Goal: Task Accomplishment & Management: Use online tool/utility

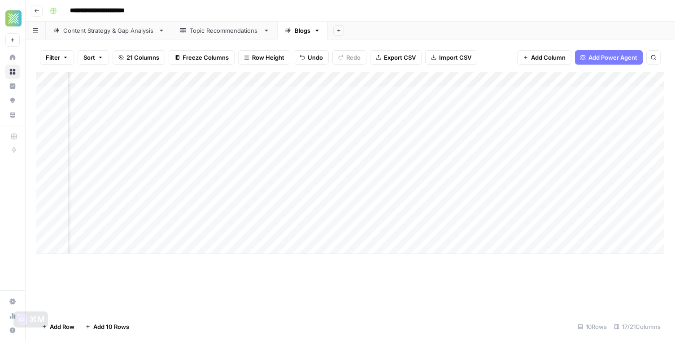
scroll to position [0, 482]
click at [399, 202] on div "Add Column" at bounding box center [350, 163] width 628 height 182
click at [396, 218] on div "Add Column" at bounding box center [350, 163] width 628 height 182
click at [366, 228] on div "Add Column" at bounding box center [350, 163] width 628 height 182
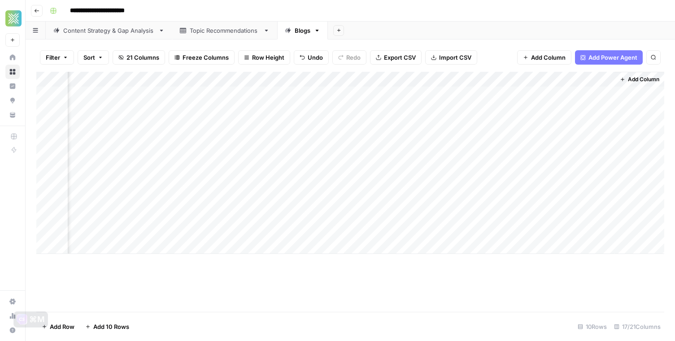
scroll to position [0, 952]
click at [257, 189] on div "Add Column" at bounding box center [350, 163] width 628 height 182
click at [323, 187] on div "Add Column" at bounding box center [350, 163] width 628 height 182
click at [604, 185] on div "Add Column" at bounding box center [350, 163] width 628 height 182
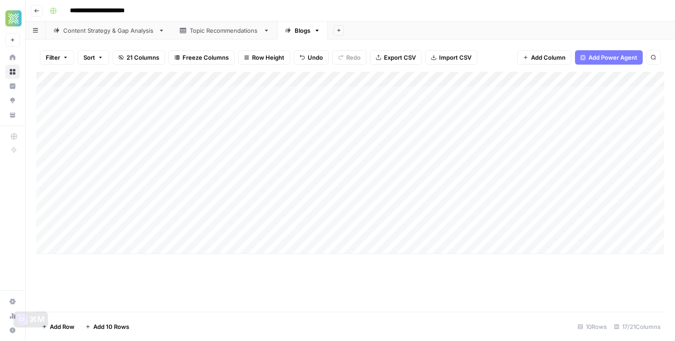
scroll to position [0, 0]
click at [219, 183] on div "Add Column" at bounding box center [350, 163] width 628 height 182
click at [219, 183] on textarea "**********" at bounding box center [173, 186] width 212 height 13
click at [565, 187] on div "Add Column" at bounding box center [350, 163] width 628 height 182
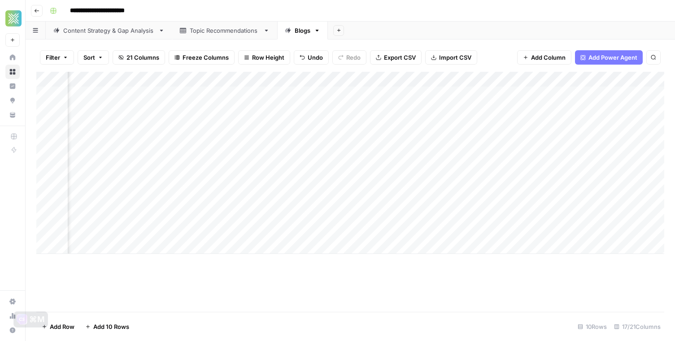
click at [481, 187] on div "Add Column" at bounding box center [350, 163] width 628 height 182
click at [481, 187] on textarea "**********" at bounding box center [493, 186] width 144 height 13
click at [393, 193] on div "Add Column" at bounding box center [350, 163] width 628 height 182
click at [337, 168] on div "Add Column" at bounding box center [350, 163] width 628 height 182
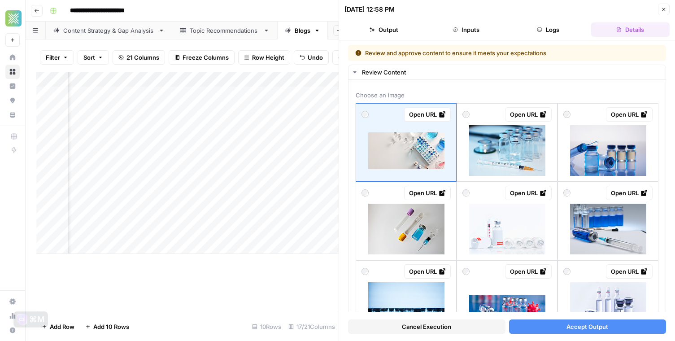
click at [664, 11] on icon "button" at bounding box center [663, 9] width 5 height 5
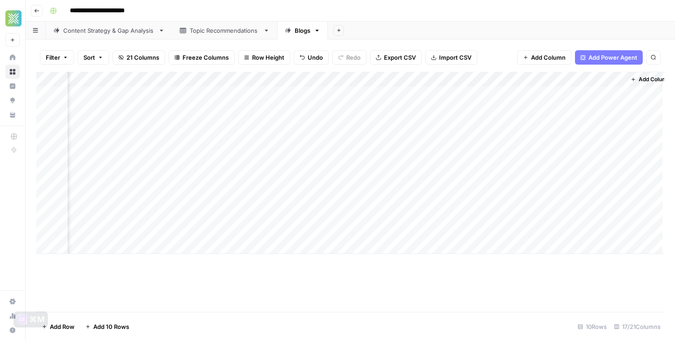
scroll to position [0, 954]
click at [328, 181] on div "Add Column" at bounding box center [350, 163] width 628 height 182
click at [353, 184] on div "Add Column" at bounding box center [350, 163] width 628 height 182
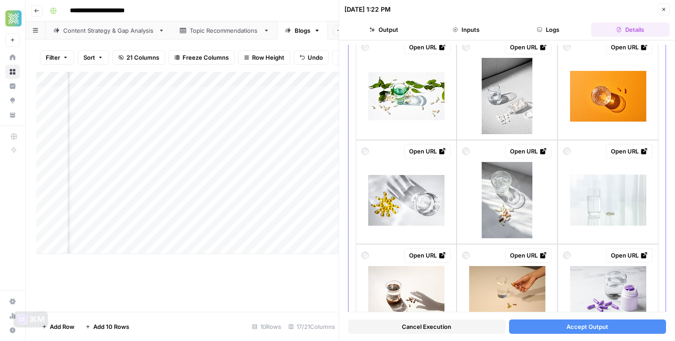
scroll to position [149, 0]
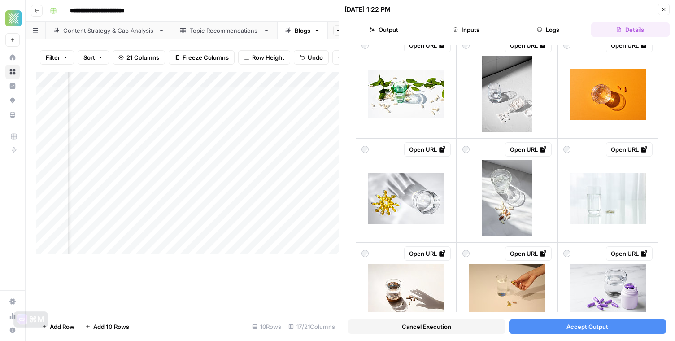
click at [666, 9] on button "Close" at bounding box center [664, 10] width 12 height 12
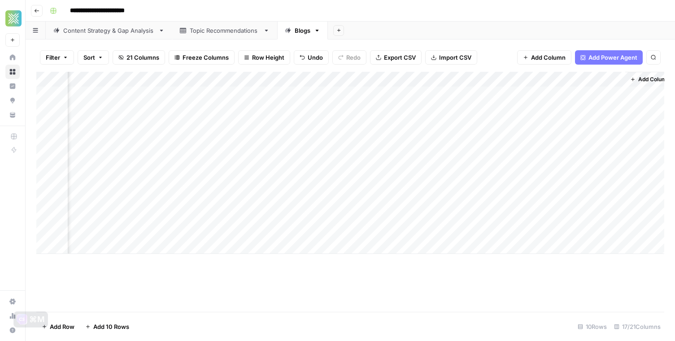
click at [351, 189] on div "Add Column" at bounding box center [350, 163] width 628 height 182
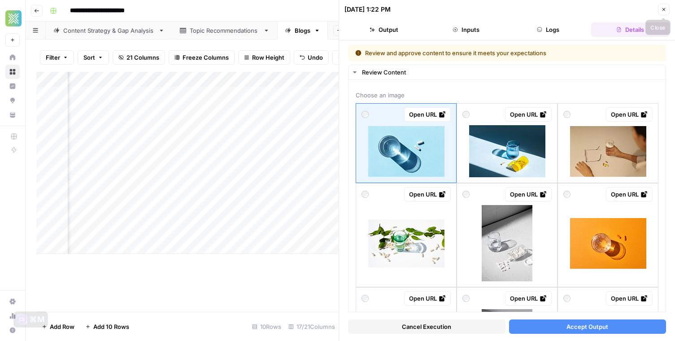
click at [664, 8] on icon "button" at bounding box center [663, 9] width 5 height 5
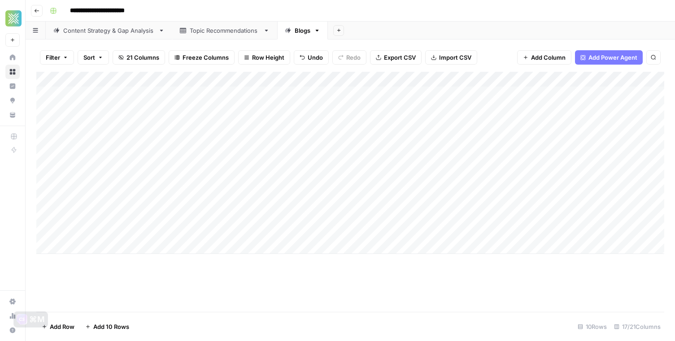
click at [140, 243] on div "Add Column" at bounding box center [350, 163] width 628 height 182
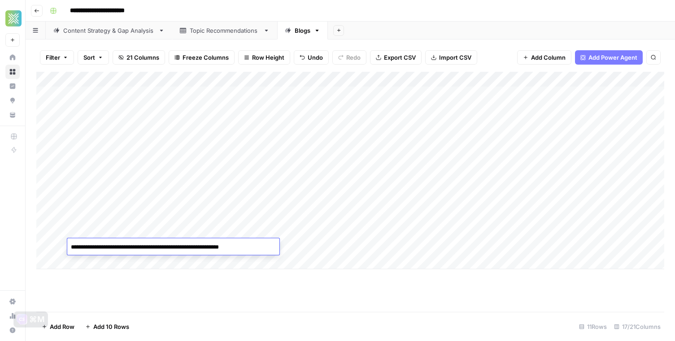
type textarea "**********"
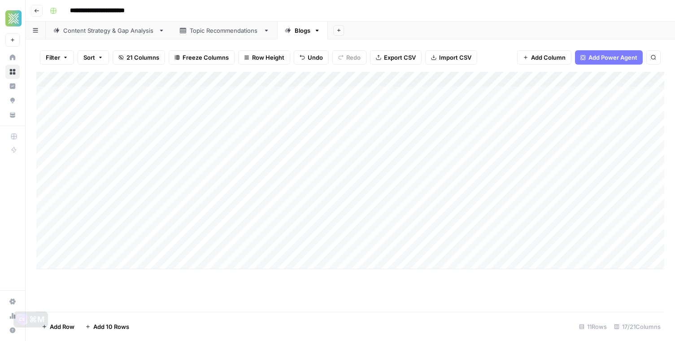
click at [307, 249] on div "Add Column" at bounding box center [350, 170] width 628 height 197
type textarea "**********"
click at [311, 305] on div "Add Column" at bounding box center [350, 192] width 628 height 240
click at [391, 246] on div "Add Column" at bounding box center [350, 170] width 628 height 197
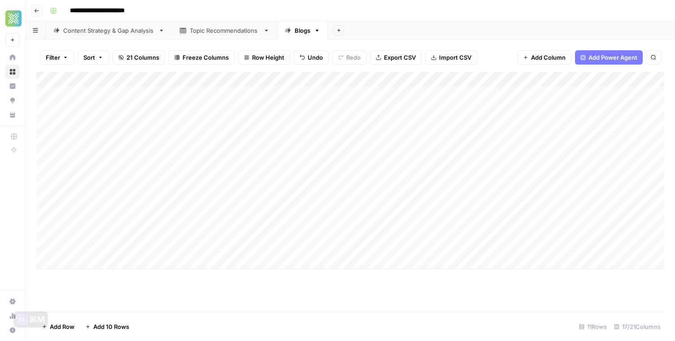
click at [135, 259] on div "Add Column" at bounding box center [350, 170] width 628 height 197
click at [129, 263] on div "Add Column" at bounding box center [350, 170] width 628 height 197
click at [105, 266] on div "Add Column" at bounding box center [350, 170] width 628 height 197
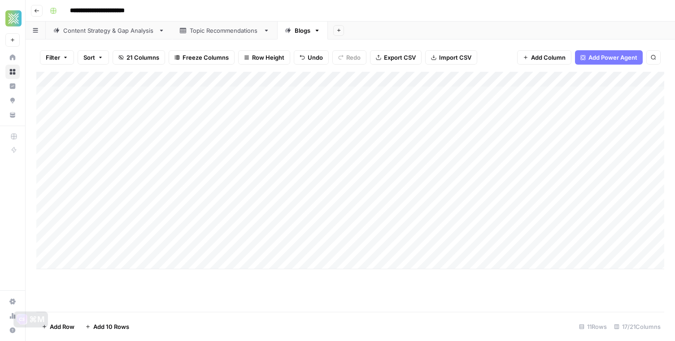
click at [105, 266] on div "Add Column" at bounding box center [350, 170] width 628 height 197
click at [114, 254] on div "Add Column" at bounding box center [350, 170] width 628 height 197
click at [99, 263] on div "Add Column" at bounding box center [350, 178] width 628 height 213
click at [122, 262] on div "Add Column" at bounding box center [350, 178] width 628 height 213
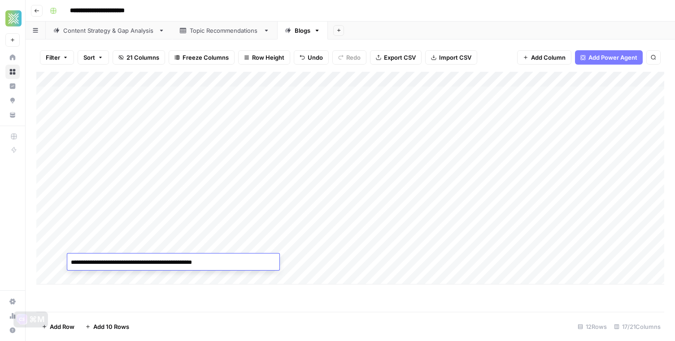
type textarea "**********"
click at [306, 264] on div "Add Column" at bounding box center [350, 178] width 628 height 213
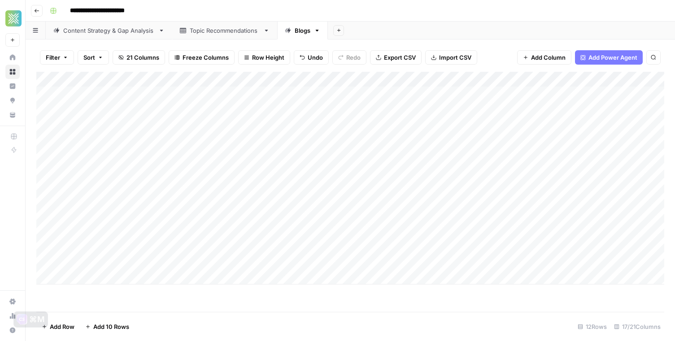
click at [306, 264] on div "Add Column" at bounding box center [350, 178] width 628 height 213
type textarea "**********"
click at [348, 305] on div "Add Column" at bounding box center [350, 192] width 628 height 240
click at [387, 258] on div "Add Column" at bounding box center [350, 178] width 628 height 213
click at [118, 282] on div "Add Column" at bounding box center [350, 178] width 628 height 213
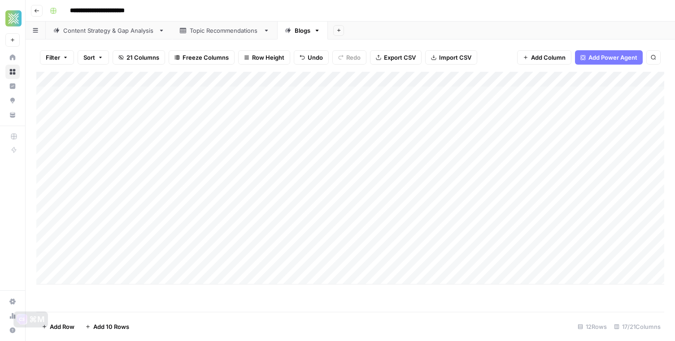
click at [118, 282] on body "**********" at bounding box center [337, 170] width 675 height 341
type textarea "**********"
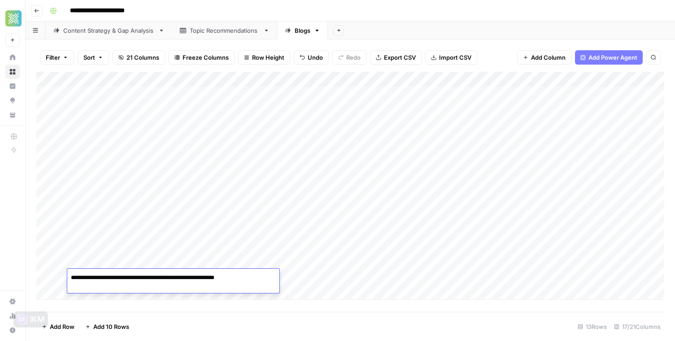
click at [327, 279] on div "Add Column" at bounding box center [350, 186] width 628 height 228
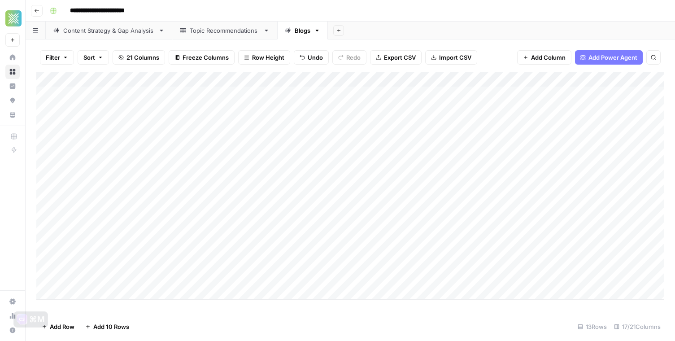
click at [327, 279] on div "Add Column" at bounding box center [350, 186] width 628 height 228
paste textarea "**********"
type textarea "**********"
click at [309, 317] on footer "Add Row Add 10 Rows 13 Rows 17/21 Columns" at bounding box center [350, 326] width 628 height 29
click at [386, 280] on div "Add Column" at bounding box center [350, 186] width 628 height 228
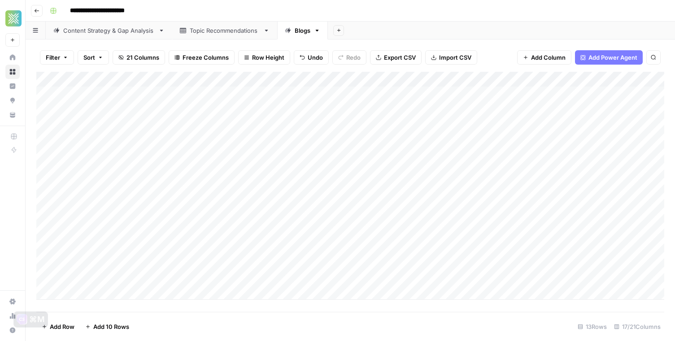
click at [120, 291] on div "Add Column" at bounding box center [350, 186] width 628 height 228
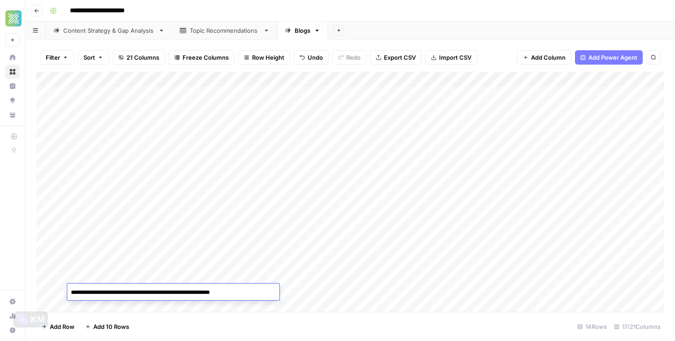
type textarea "**********"
click at [306, 293] on div "Add Column" at bounding box center [350, 192] width 628 height 240
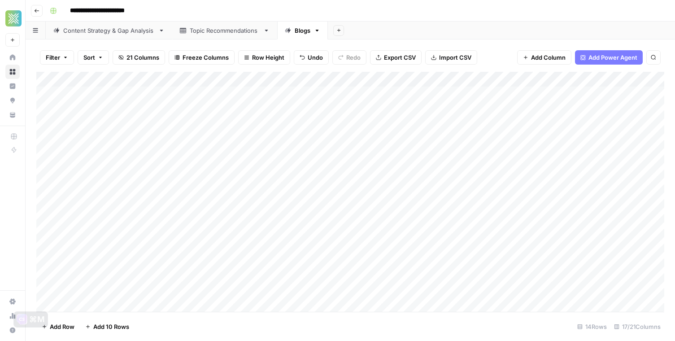
click at [306, 293] on div "Add Column" at bounding box center [350, 192] width 628 height 240
click at [335, 321] on footer "Add Row Add 10 Rows 14 Rows 17/21 Columns" at bounding box center [350, 326] width 628 height 29
click at [391, 293] on div "Add Column" at bounding box center [350, 192] width 628 height 240
click at [397, 293] on div "Add Column" at bounding box center [350, 192] width 628 height 240
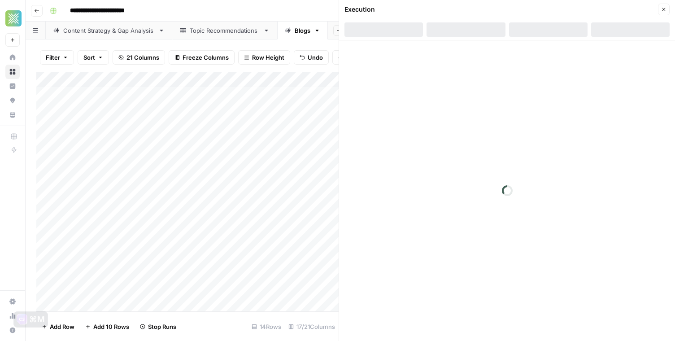
click at [666, 11] on icon "button" at bounding box center [663, 9] width 5 height 5
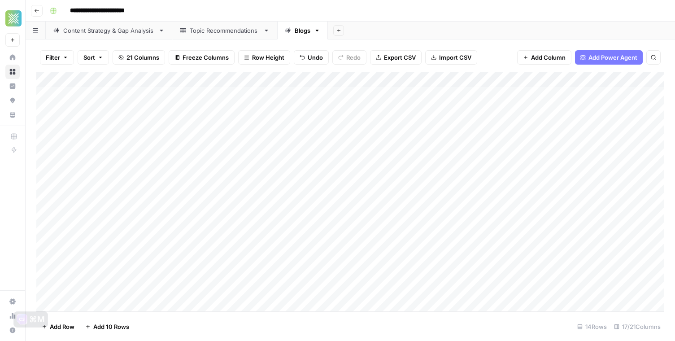
click at [175, 300] on div "Add Column" at bounding box center [350, 192] width 628 height 240
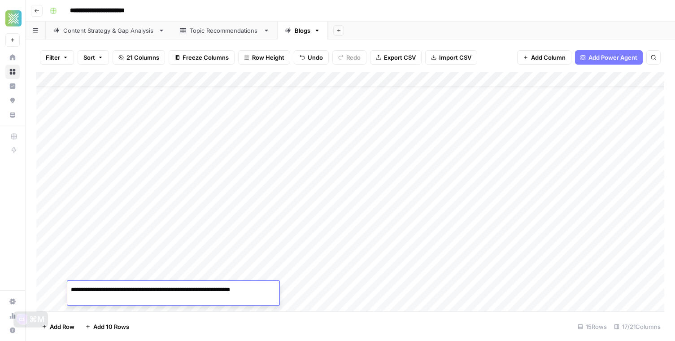
type textarea "**********"
click at [322, 288] on div "Add Column" at bounding box center [350, 192] width 628 height 240
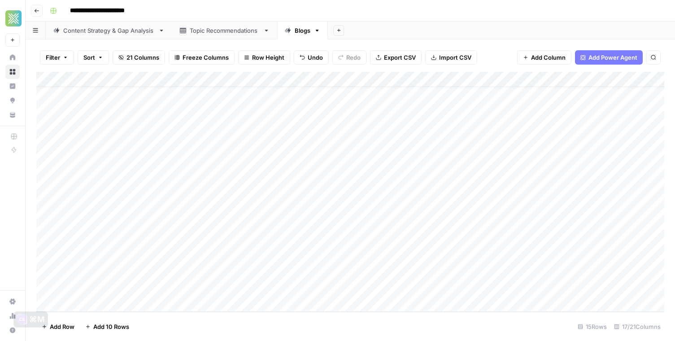
click at [322, 288] on div "Add Column" at bounding box center [350, 192] width 628 height 240
type textarea "**********"
click at [429, 303] on div "Add Column" at bounding box center [350, 192] width 628 height 240
click at [399, 277] on div "Add Column" at bounding box center [350, 192] width 628 height 240
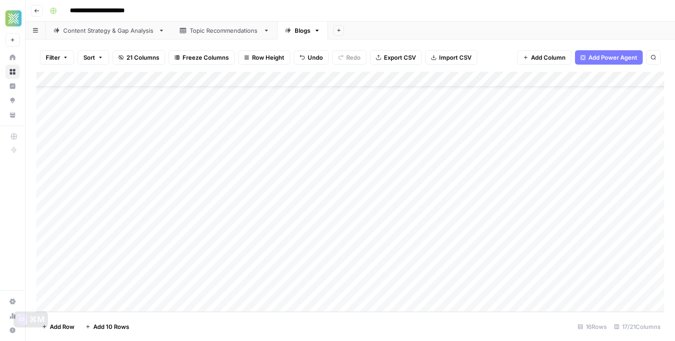
click at [166, 289] on div "Add Column" at bounding box center [350, 192] width 628 height 240
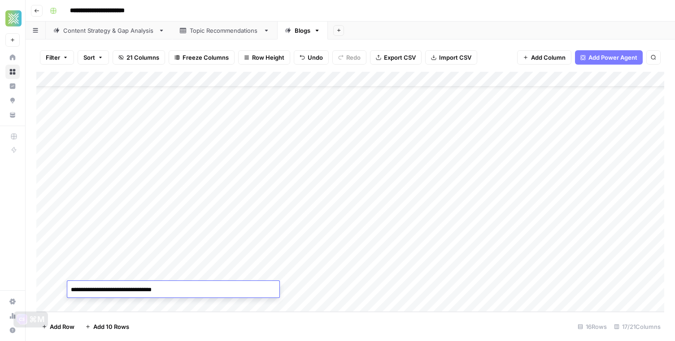
type textarea "**********"
click at [314, 288] on div "Add Column" at bounding box center [350, 192] width 628 height 240
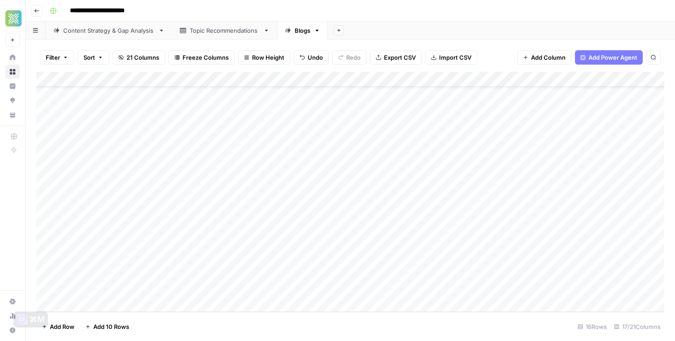
click at [314, 288] on div "Add Column" at bounding box center [350, 192] width 628 height 240
type textarea "**********"
click at [375, 325] on footer "Add Row Add 10 Rows 16 Rows 17/21 Columns" at bounding box center [350, 326] width 628 height 29
click at [394, 287] on div "Add Column" at bounding box center [350, 192] width 628 height 240
click at [397, 291] on div "Add Column" at bounding box center [350, 192] width 628 height 240
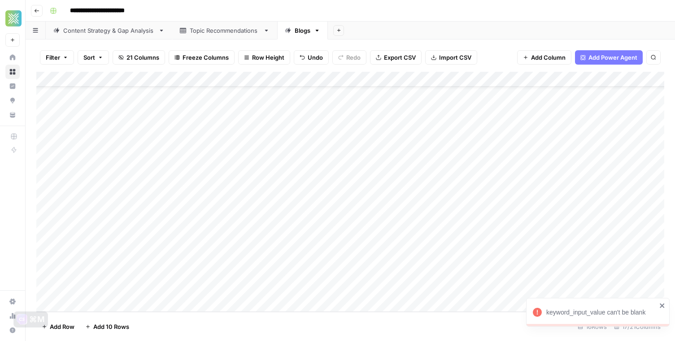
click at [663, 306] on icon "close" at bounding box center [662, 305] width 4 height 4
click at [125, 301] on div "Add Column" at bounding box center [350, 192] width 628 height 240
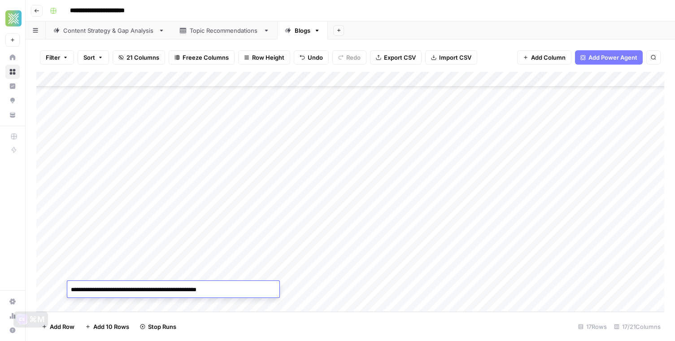
type textarea "**********"
click at [319, 287] on div "Add Column" at bounding box center [350, 192] width 628 height 240
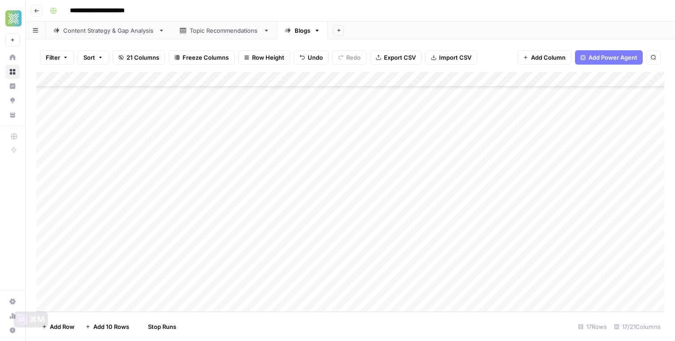
click at [319, 287] on div "Add Column" at bounding box center [350, 192] width 628 height 240
type textarea "**********"
click at [390, 312] on footer "Add Row Add 10 Rows 17 Rows 17/21 Columns" at bounding box center [350, 326] width 628 height 29
click at [389, 292] on div "Add Column" at bounding box center [350, 192] width 628 height 240
click at [400, 289] on div "Add Column" at bounding box center [350, 192] width 628 height 240
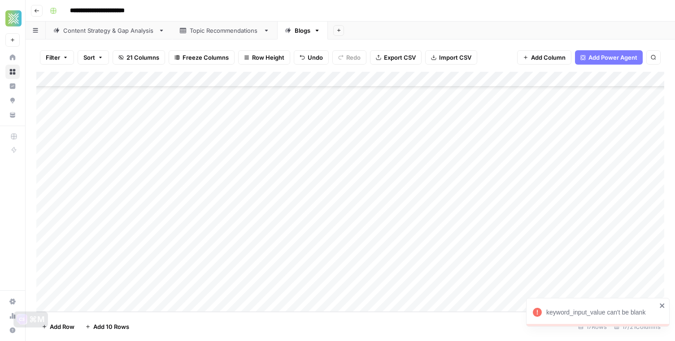
click at [391, 284] on div at bounding box center [400, 289] width 85 height 17
click at [664, 301] on div "Add Column" at bounding box center [350, 192] width 628 height 240
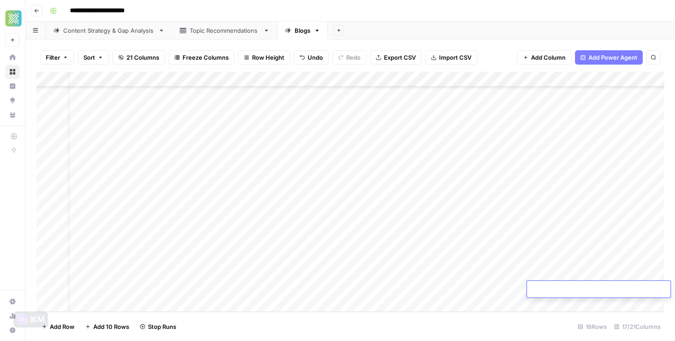
click at [186, 286] on div "Add Column" at bounding box center [350, 192] width 628 height 240
click at [171, 286] on div "Add Column" at bounding box center [350, 192] width 628 height 240
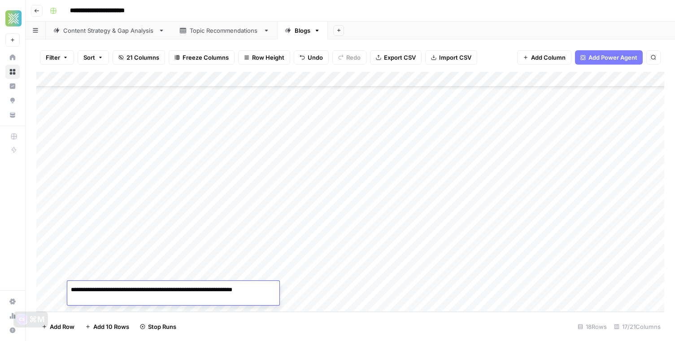
type textarea "**********"
click at [301, 285] on div "Add Column" at bounding box center [350, 192] width 628 height 240
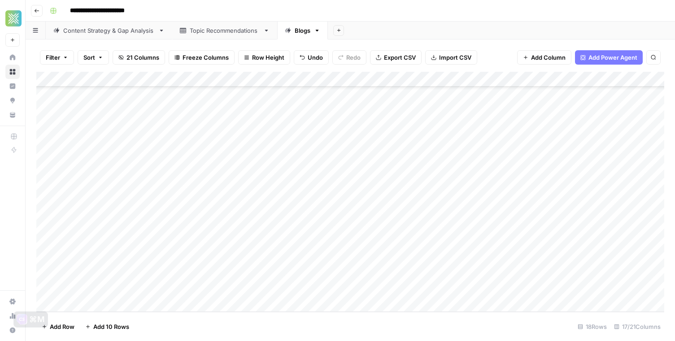
click at [301, 285] on div "Add Column" at bounding box center [350, 192] width 628 height 240
type textarea "**********"
click at [223, 288] on div "Add Column" at bounding box center [350, 192] width 628 height 240
click at [400, 293] on div "Add Column" at bounding box center [350, 192] width 628 height 240
click at [146, 301] on div "Add Column" at bounding box center [350, 192] width 628 height 240
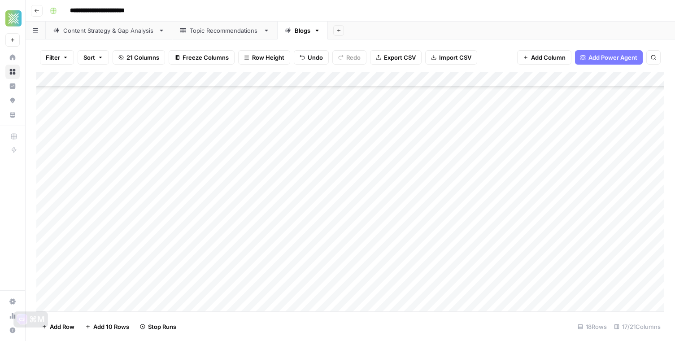
click at [146, 301] on div "Add Column" at bounding box center [350, 192] width 628 height 240
click at [122, 305] on div "Add Column" at bounding box center [350, 192] width 628 height 240
click at [118, 288] on div "Add Column" at bounding box center [350, 192] width 628 height 240
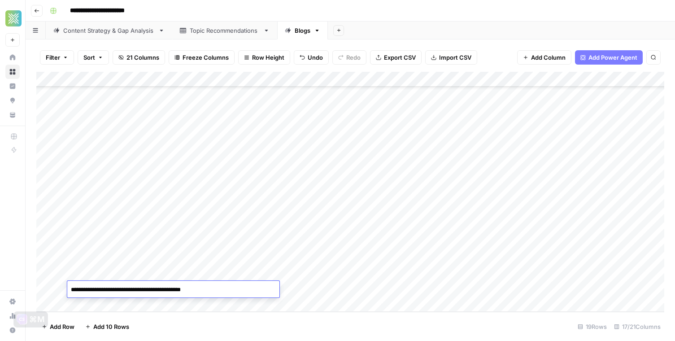
type textarea "**********"
click at [317, 289] on div "Add Column" at bounding box center [350, 192] width 628 height 240
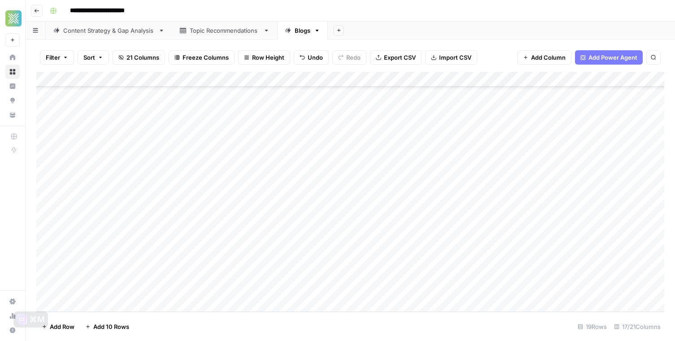
click at [317, 289] on div "Add Column" at bounding box center [350, 192] width 628 height 240
type textarea "**********"
click at [358, 313] on footer "Add Row Add 10 Rows 19 Rows 17/21 Columns" at bounding box center [350, 326] width 628 height 29
click at [388, 286] on div "Add Column" at bounding box center [350, 192] width 628 height 240
click at [390, 291] on div "Add Column" at bounding box center [350, 192] width 628 height 240
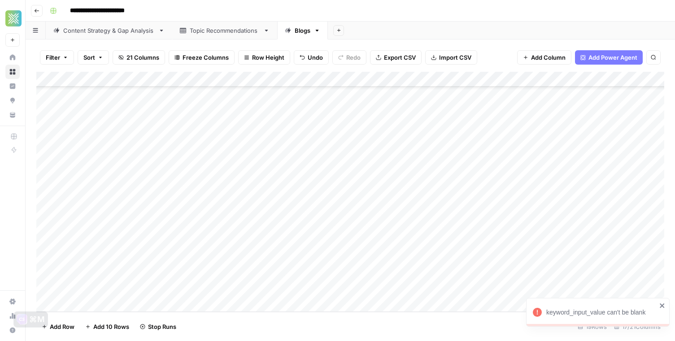
click at [399, 287] on div at bounding box center [400, 289] width 85 height 17
click at [661, 306] on icon "close" at bounding box center [662, 305] width 4 height 4
click at [132, 297] on div "Add Column" at bounding box center [350, 192] width 628 height 240
paste textarea "**********"
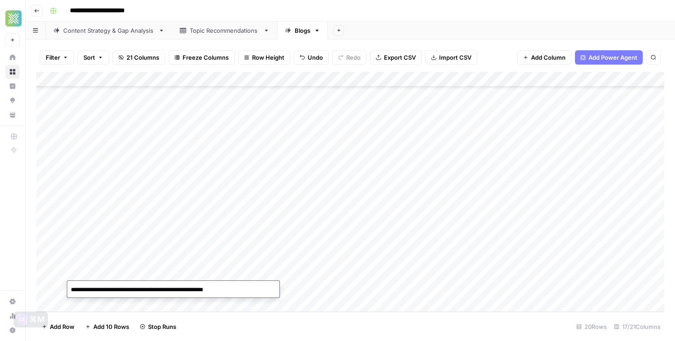
type textarea "**********"
click at [304, 288] on div "Add Column" at bounding box center [350, 192] width 628 height 240
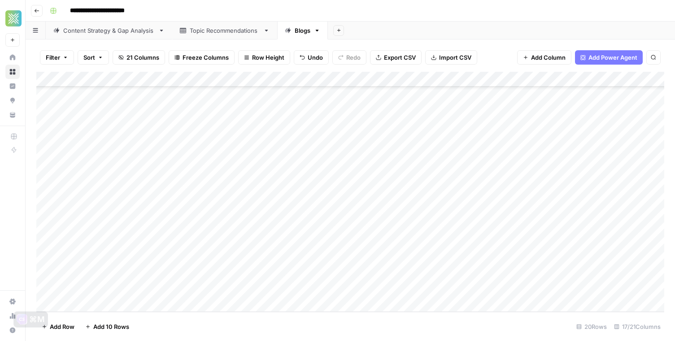
click at [304, 288] on div "Add Column" at bounding box center [350, 192] width 628 height 240
click at [290, 310] on div "Add Column" at bounding box center [350, 192] width 628 height 240
click at [386, 277] on div "Add Column" at bounding box center [350, 192] width 628 height 240
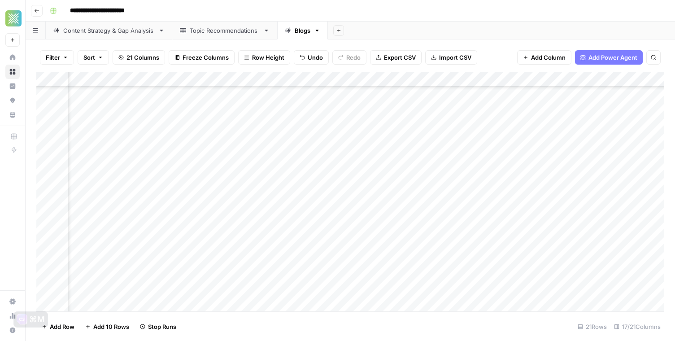
click at [362, 153] on div "Add Column" at bounding box center [350, 192] width 628 height 240
click at [360, 166] on div "Add Column" at bounding box center [350, 192] width 628 height 240
click at [357, 137] on div "Add Column" at bounding box center [350, 192] width 628 height 240
click at [352, 181] on div "Add Column" at bounding box center [350, 192] width 628 height 240
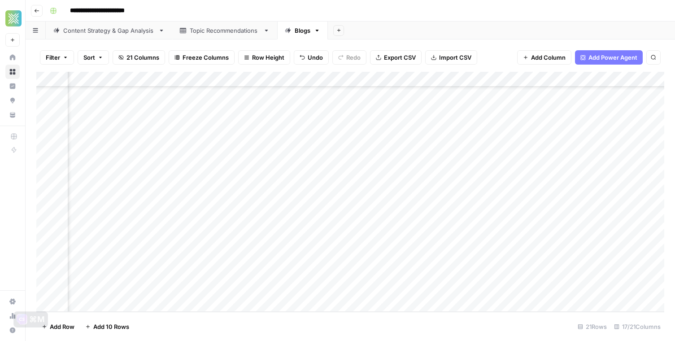
click at [349, 199] on div "Add Column" at bounding box center [350, 192] width 628 height 240
click at [346, 214] on div "Add Column" at bounding box center [350, 192] width 628 height 240
click at [343, 234] on div "Add Column" at bounding box center [350, 192] width 628 height 240
click at [343, 246] on div "Add Column" at bounding box center [350, 192] width 628 height 240
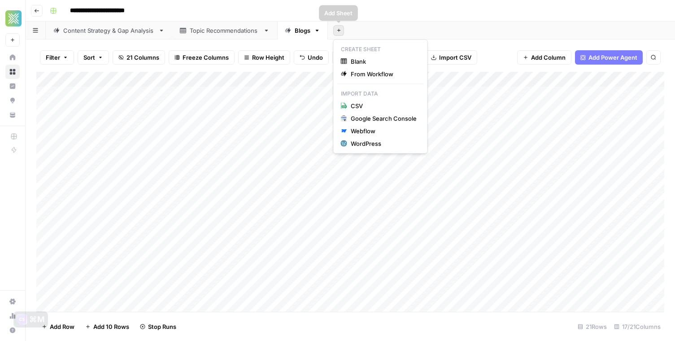
click at [340, 30] on icon "button" at bounding box center [338, 30] width 5 height 5
click at [360, 79] on button "From Workflow" at bounding box center [380, 74] width 87 height 13
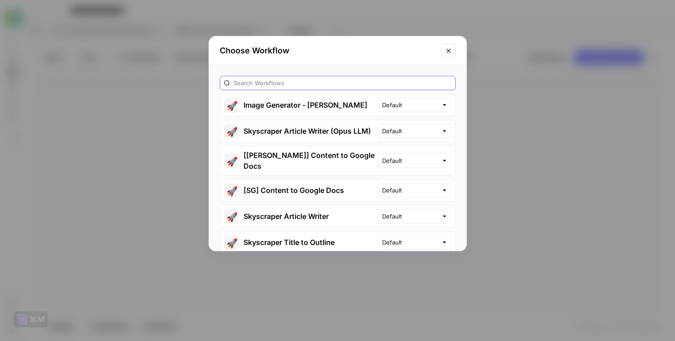
click at [340, 83] on input "text" at bounding box center [343, 83] width 218 height 9
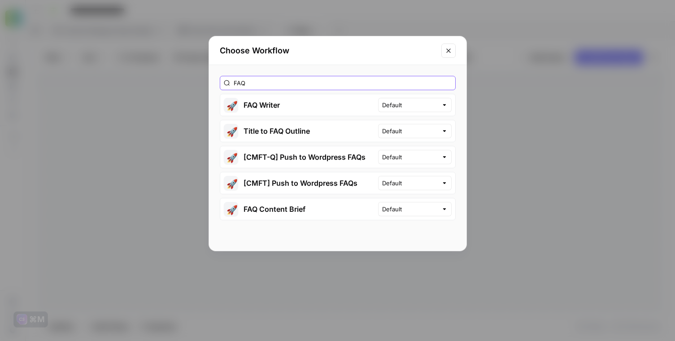
type input "FAQ"
click at [332, 105] on button "🚀 FAQ Writer" at bounding box center [299, 105] width 158 height 22
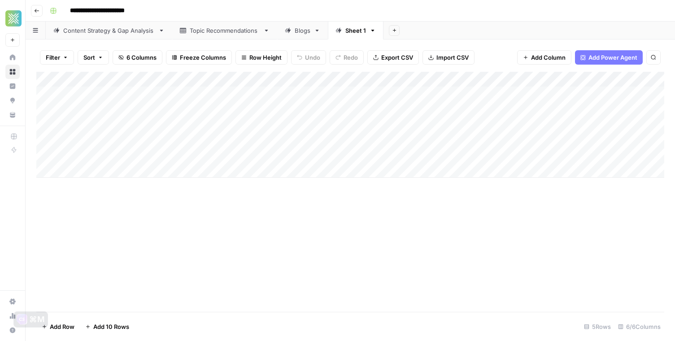
click at [372, 32] on icon "button" at bounding box center [373, 30] width 6 height 6
click at [389, 81] on span "Delete Sheet" at bounding box center [408, 80] width 43 height 9
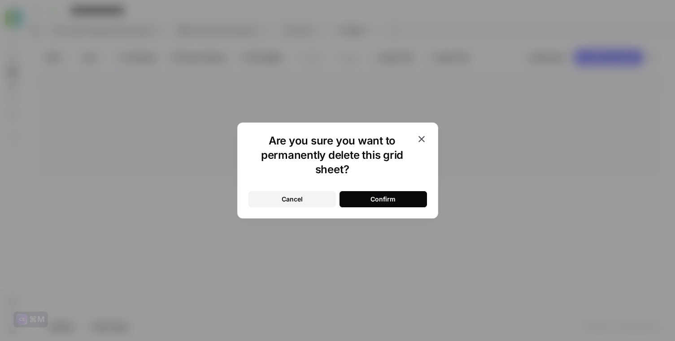
click at [367, 206] on button "Confirm" at bounding box center [383, 199] width 87 height 16
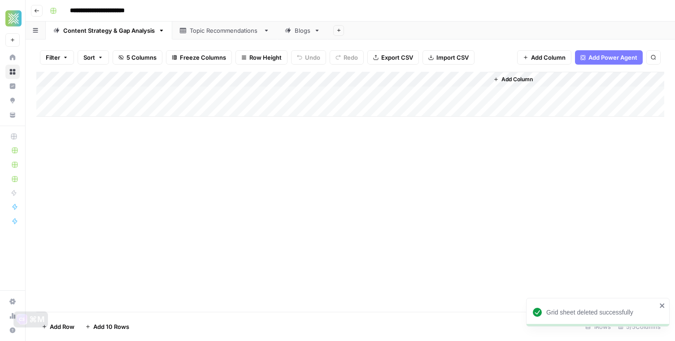
click at [293, 32] on div "Blogs" at bounding box center [298, 30] width 26 height 9
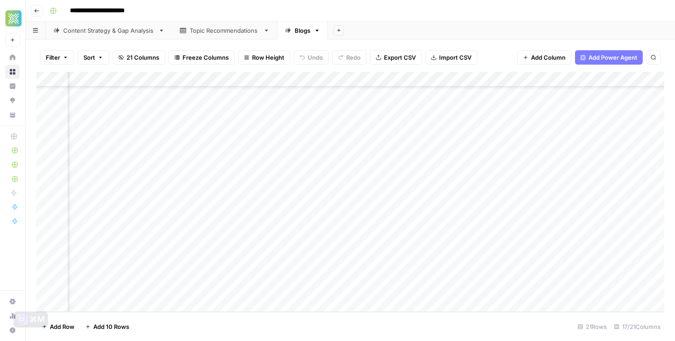
scroll to position [110, 557]
click at [314, 254] on div "Add Column" at bounding box center [350, 192] width 628 height 240
click at [336, 277] on div "Add Column" at bounding box center [350, 192] width 628 height 240
click at [320, 169] on div "Add Column" at bounding box center [350, 192] width 628 height 240
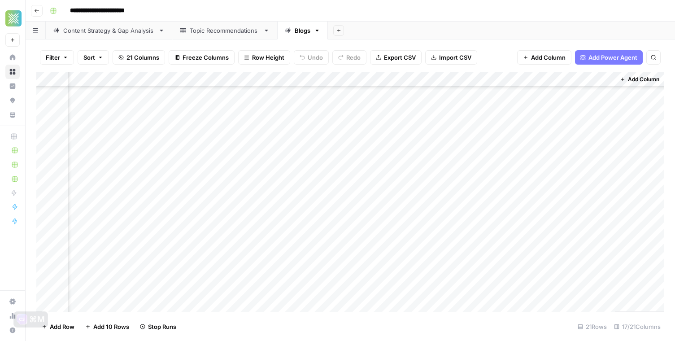
scroll to position [67, 965]
click at [319, 135] on div "Add Column" at bounding box center [350, 192] width 628 height 240
click at [314, 149] on div "Add Column" at bounding box center [350, 192] width 628 height 240
click at [314, 166] on div "Add Column" at bounding box center [350, 192] width 628 height 240
click at [315, 179] on div "Add Column" at bounding box center [350, 192] width 628 height 240
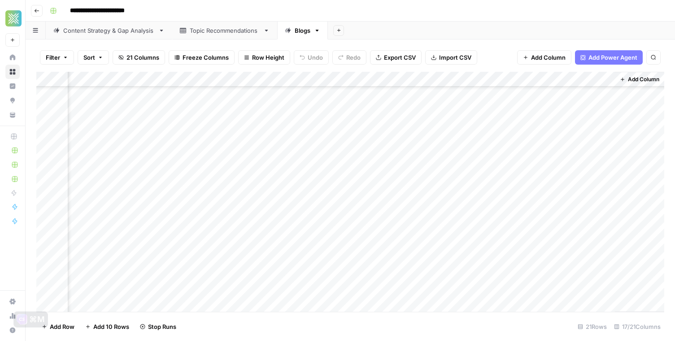
click at [315, 181] on div "Add Column" at bounding box center [350, 192] width 628 height 240
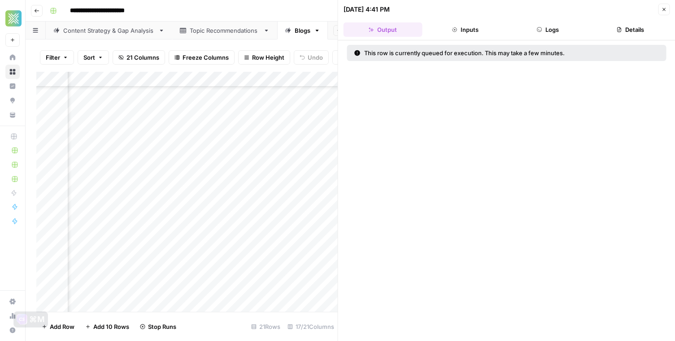
click at [665, 10] on icon "button" at bounding box center [663, 9] width 5 height 5
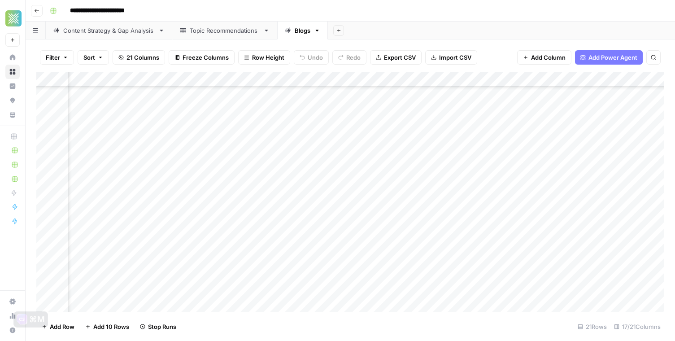
scroll to position [58, 821]
click at [457, 201] on div "Add Column" at bounding box center [350, 192] width 628 height 240
click at [450, 234] on div "Add Column" at bounding box center [350, 192] width 628 height 240
click at [450, 247] on div "Add Column" at bounding box center [350, 192] width 628 height 240
click at [447, 264] on div "Add Column" at bounding box center [350, 192] width 628 height 240
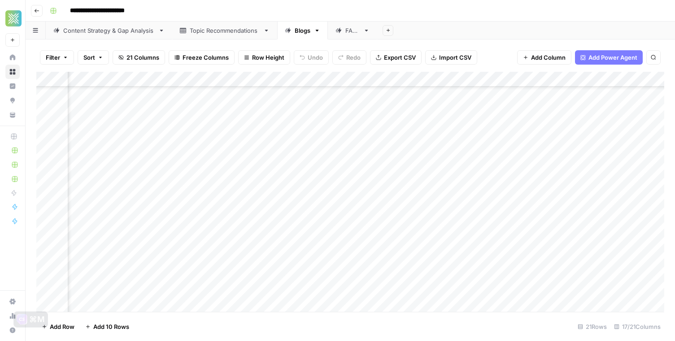
click at [460, 265] on div "Add Column" at bounding box center [350, 192] width 628 height 240
click at [454, 249] on div "Add Column" at bounding box center [350, 192] width 628 height 240
click at [462, 244] on div "Add Column" at bounding box center [350, 192] width 628 height 240
click at [455, 275] on div "Add Column" at bounding box center [350, 192] width 628 height 240
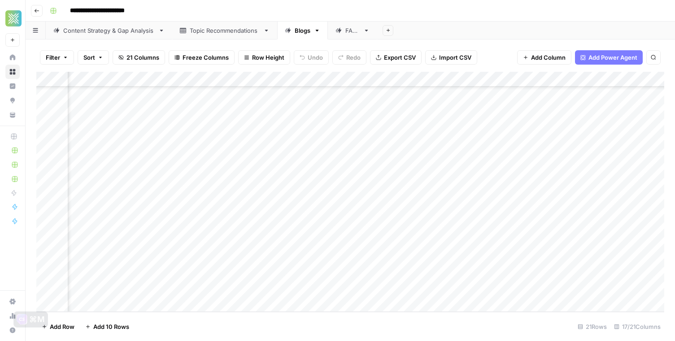
click at [463, 200] on div "Add Column" at bounding box center [350, 192] width 628 height 240
click at [448, 213] on div "Add Column" at bounding box center [350, 192] width 628 height 240
click at [461, 195] on div "Add Column" at bounding box center [350, 192] width 628 height 240
click at [367, 126] on div "Add Column" at bounding box center [350, 192] width 628 height 240
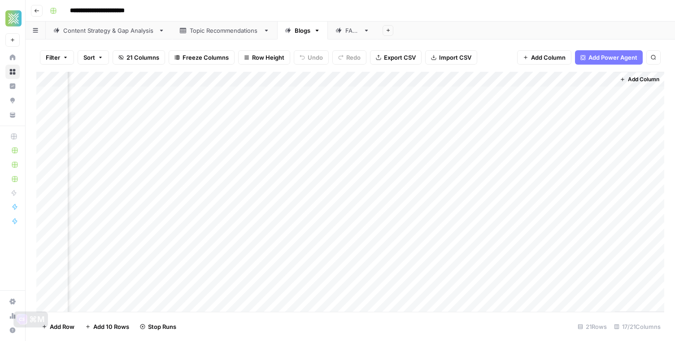
click at [374, 125] on div "Add Column" at bounding box center [350, 192] width 628 height 240
type input "**"
click at [362, 107] on div "Add Column" at bounding box center [350, 192] width 628 height 240
type input "**"
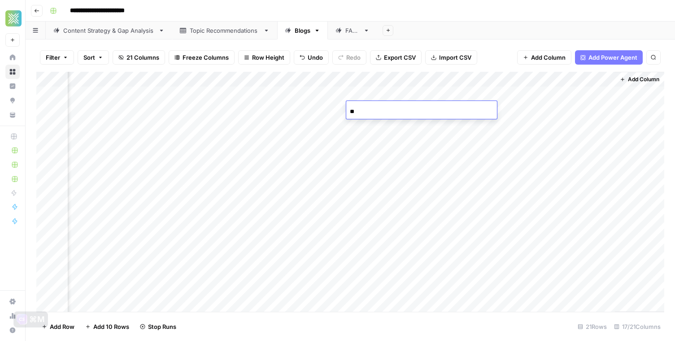
click at [554, 205] on div "Add Column" at bounding box center [350, 192] width 628 height 240
click at [325, 171] on div "Add Column" at bounding box center [350, 192] width 628 height 240
click at [340, 169] on div "Add Column" at bounding box center [350, 192] width 628 height 240
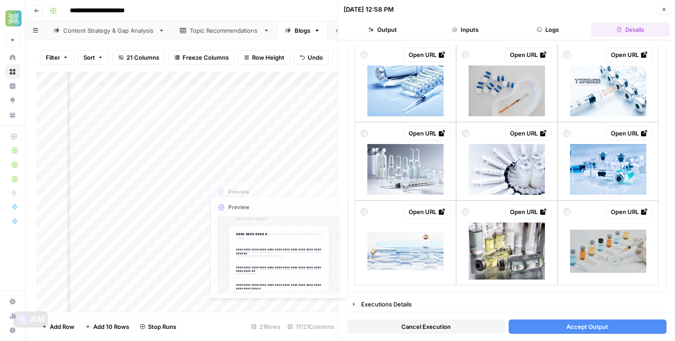
scroll to position [0, 1198]
click at [144, 173] on div "Add Column" at bounding box center [186, 192] width 301 height 240
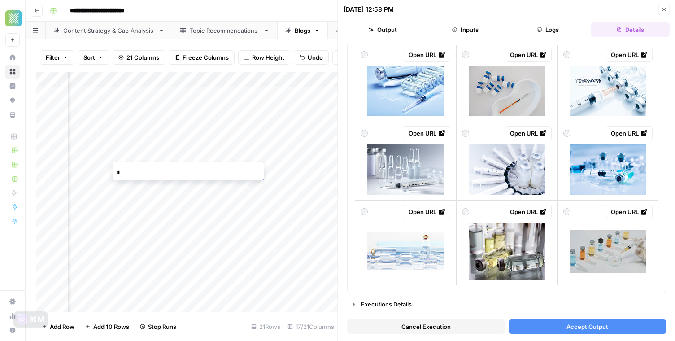
type input "**"
click at [119, 189] on div "Add Column" at bounding box center [186, 192] width 301 height 240
click at [205, 184] on div "Add Column" at bounding box center [186, 192] width 301 height 240
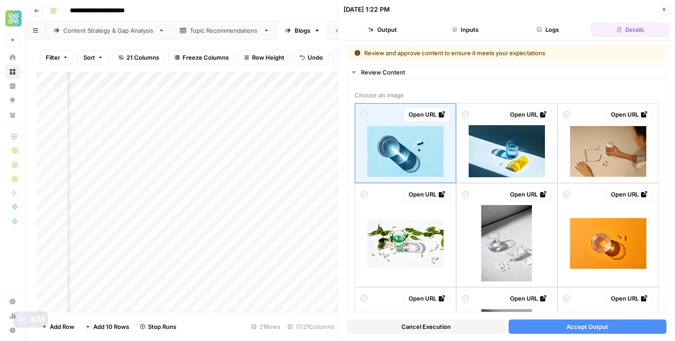
click at [237, 189] on div "Add Column" at bounding box center [186, 192] width 301 height 240
type input "**"
click at [218, 200] on div "Add Column" at bounding box center [186, 192] width 301 height 240
click at [198, 203] on div "Add Column" at bounding box center [186, 192] width 301 height 240
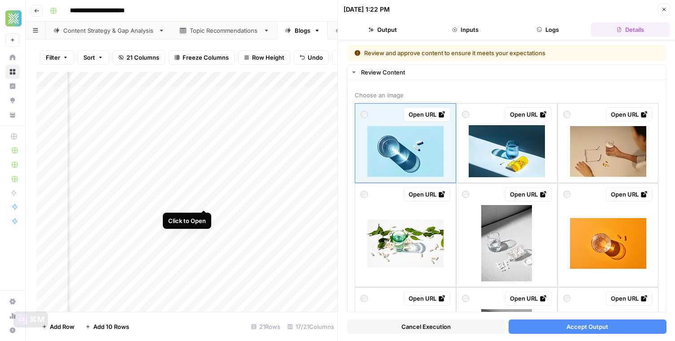
click at [204, 201] on div "Add Column" at bounding box center [186, 192] width 301 height 240
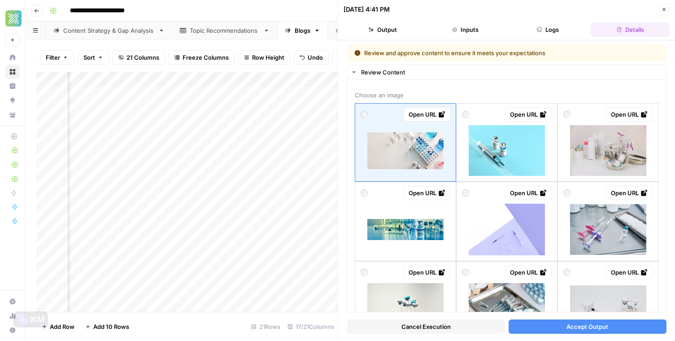
click at [663, 10] on icon "button" at bounding box center [664, 9] width 3 height 3
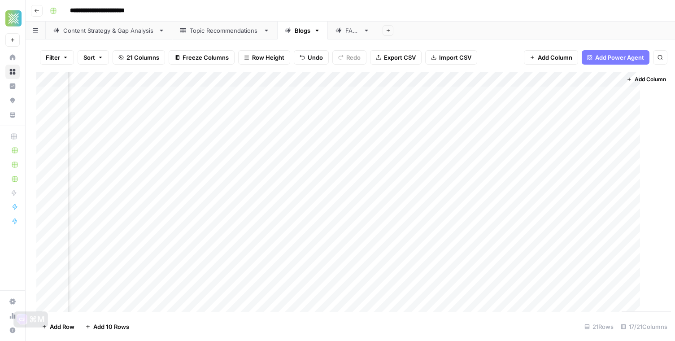
scroll to position [0, 954]
click at [374, 204] on div "Add Column" at bounding box center [350, 192] width 628 height 240
type input "**"
click at [319, 221] on div "Add Column" at bounding box center [350, 192] width 628 height 240
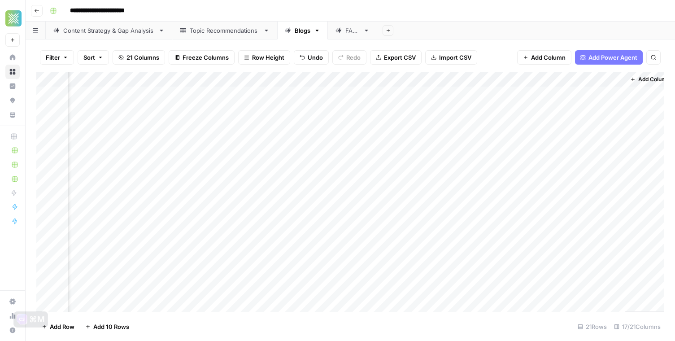
click at [349, 214] on div "Add Column" at bounding box center [350, 192] width 628 height 240
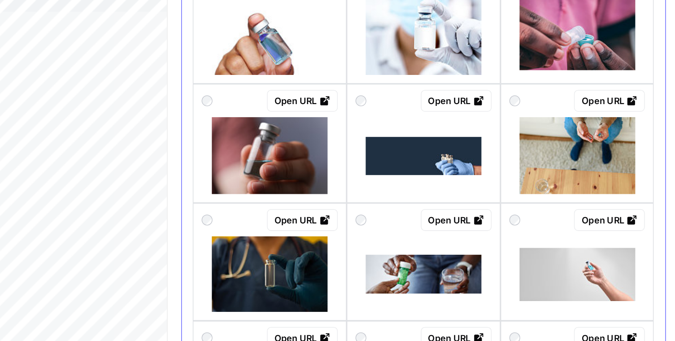
scroll to position [626, 0]
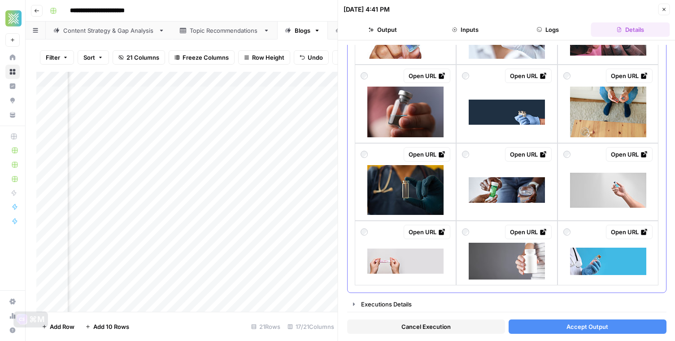
click at [468, 167] on div at bounding box center [507, 190] width 90 height 50
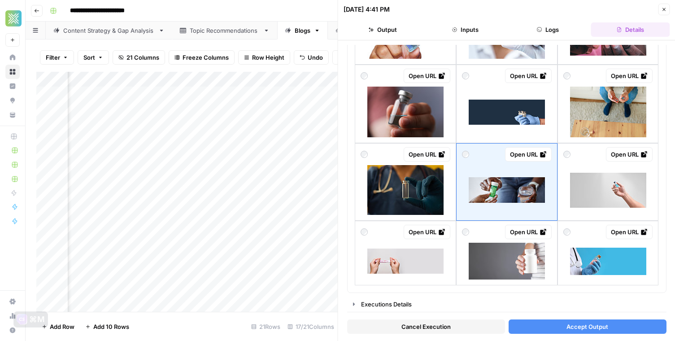
click at [538, 326] on button "Accept Output" at bounding box center [587, 326] width 158 height 14
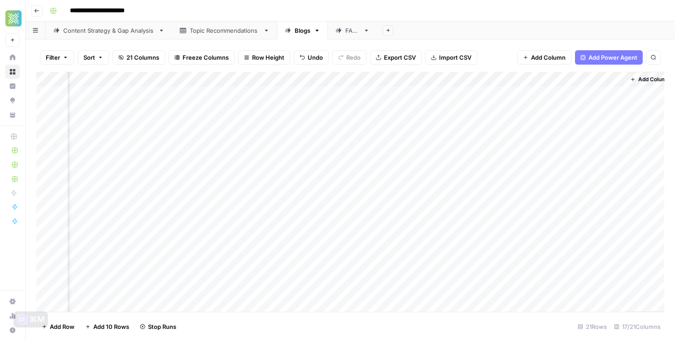
click at [319, 233] on div "Add Column" at bounding box center [350, 192] width 628 height 240
click at [349, 232] on div "Add Column" at bounding box center [350, 192] width 628 height 240
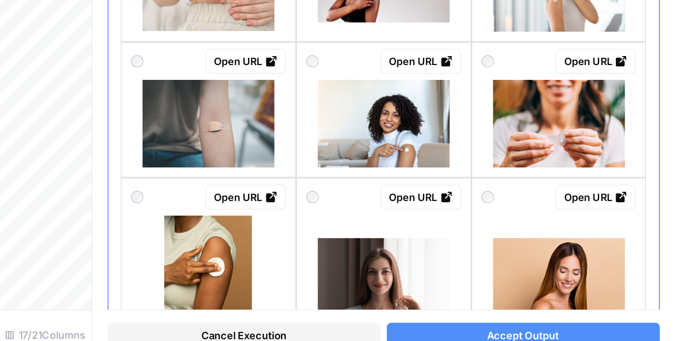
scroll to position [463, 0]
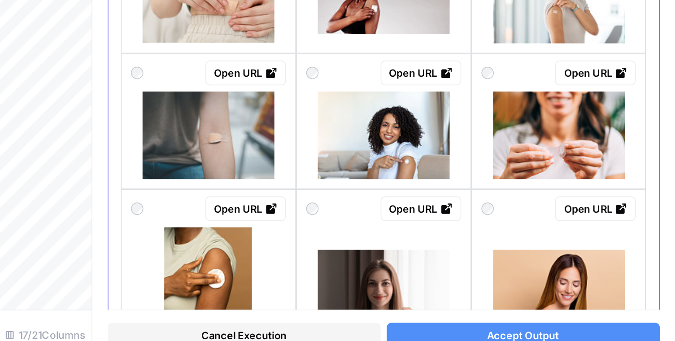
click at [490, 183] on div at bounding box center [507, 209] width 90 height 54
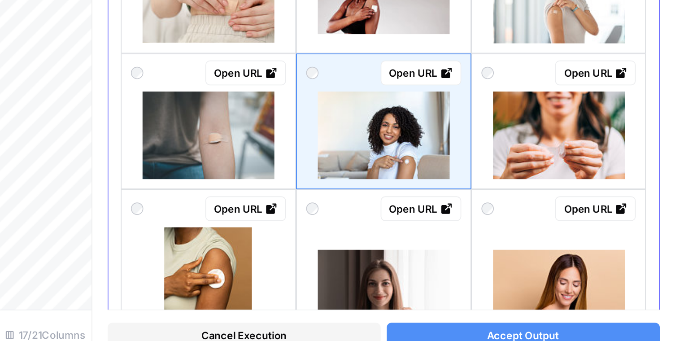
scroll to position [0, 0]
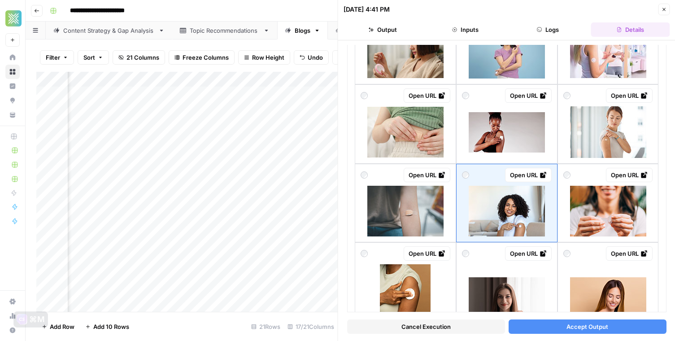
click at [555, 329] on button "Accept Output" at bounding box center [587, 326] width 158 height 14
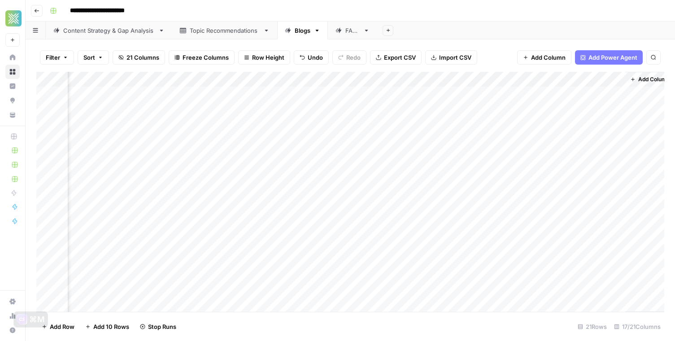
click at [351, 246] on div "Add Column" at bounding box center [350, 192] width 628 height 240
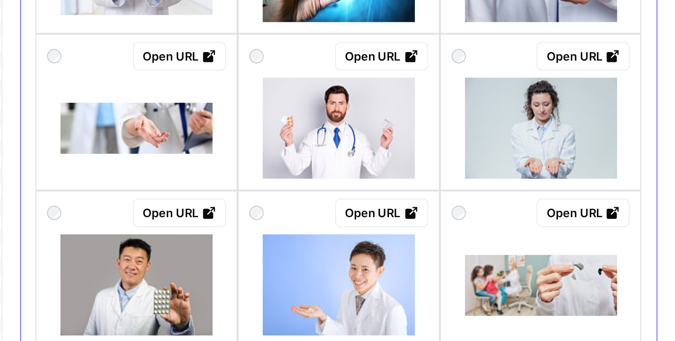
scroll to position [664, 0]
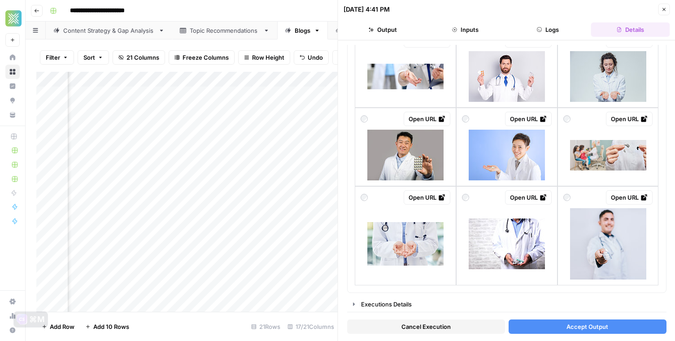
click at [663, 6] on button "Close" at bounding box center [664, 10] width 12 height 12
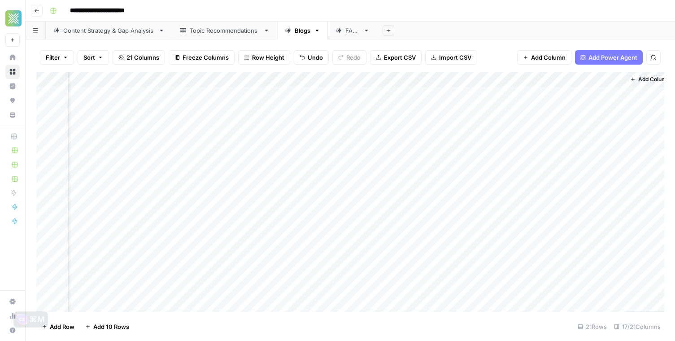
click at [387, 244] on div "Add Column" at bounding box center [350, 192] width 628 height 240
type input "**"
click at [337, 261] on div "Add Column" at bounding box center [350, 192] width 628 height 240
click at [350, 261] on div "Add Column" at bounding box center [350, 192] width 628 height 240
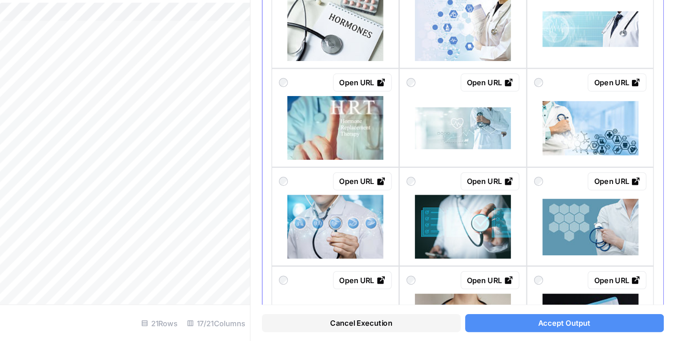
scroll to position [440, 0]
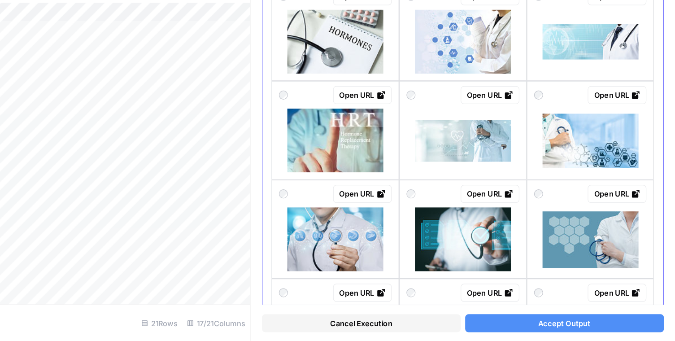
click at [388, 145] on div "Open URL" at bounding box center [406, 145] width 90 height 14
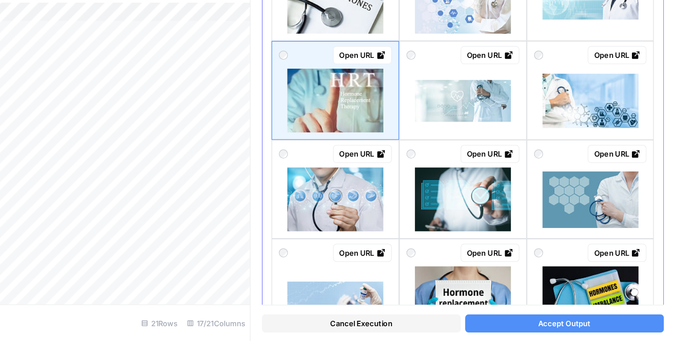
scroll to position [0, 0]
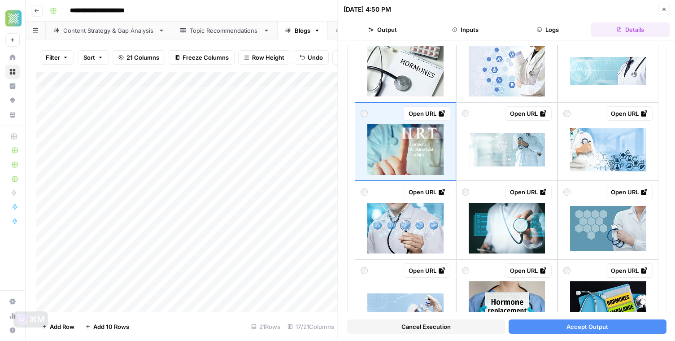
click at [518, 319] on button "Accept Output" at bounding box center [587, 326] width 158 height 14
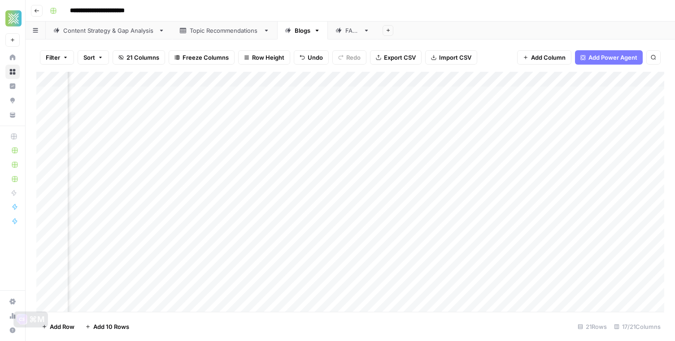
scroll to position [0, 965]
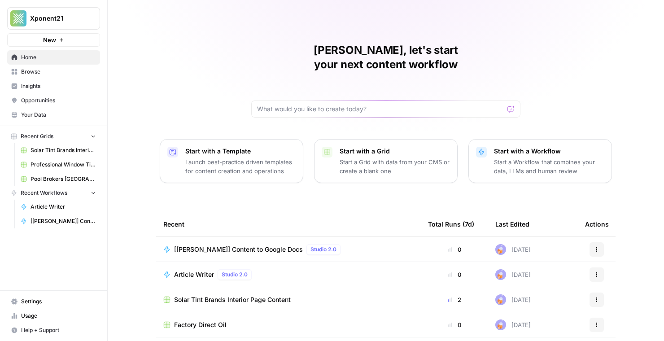
scroll to position [47, 0]
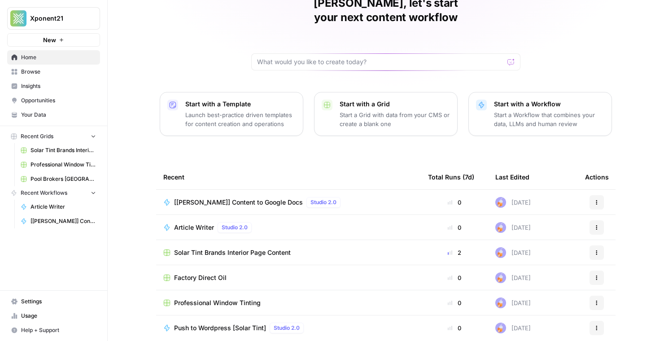
click at [225, 298] on span "Professional Window Tinting" at bounding box center [217, 302] width 87 height 9
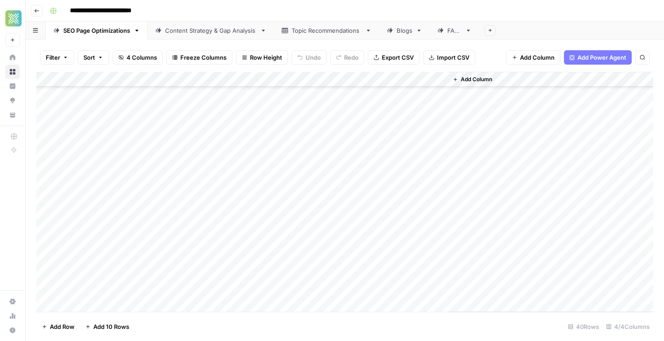
scroll to position [5, 0]
click at [402, 38] on link "Blogs" at bounding box center [404, 31] width 51 height 18
type input "**********"
click at [640, 85] on div "**********" at bounding box center [574, 89] width 139 height 31
click at [639, 85] on button "Close Search" at bounding box center [634, 83] width 11 height 11
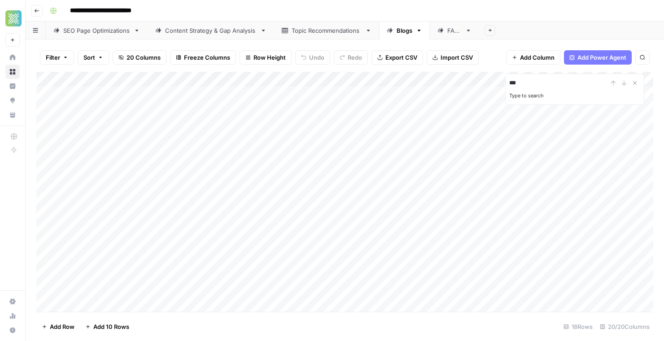
type input "***"
click at [194, 212] on div "Add Column" at bounding box center [344, 192] width 617 height 240
click at [207, 220] on div "Add Column" at bounding box center [344, 192] width 617 height 240
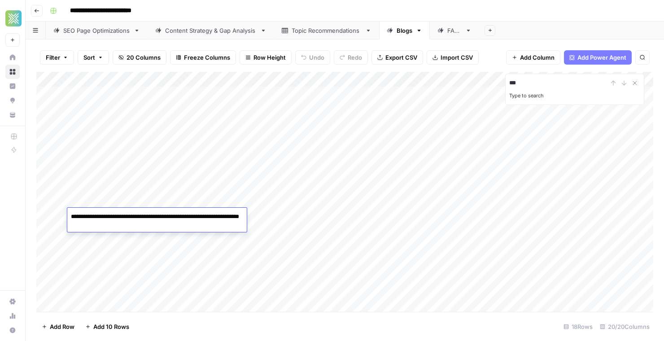
click at [261, 223] on div "Add Column" at bounding box center [344, 192] width 617 height 240
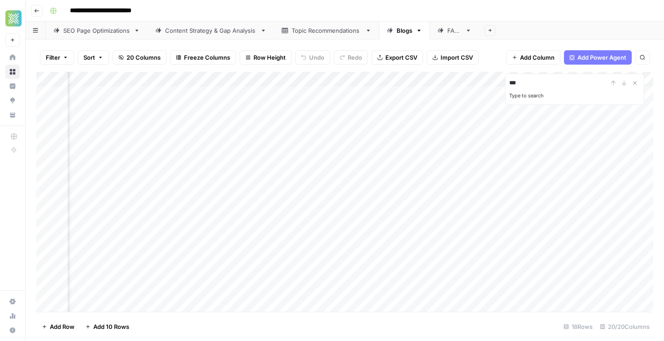
scroll to position [0, 843]
click at [390, 216] on div "Add Column" at bounding box center [344, 192] width 617 height 240
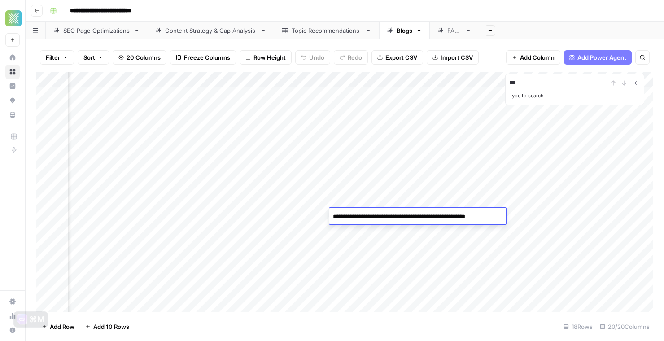
click at [282, 214] on div "Add Column" at bounding box center [344, 192] width 617 height 240
click at [434, 218] on div "Add Column" at bounding box center [344, 192] width 617 height 240
click at [358, 218] on div "Add Column" at bounding box center [344, 192] width 617 height 240
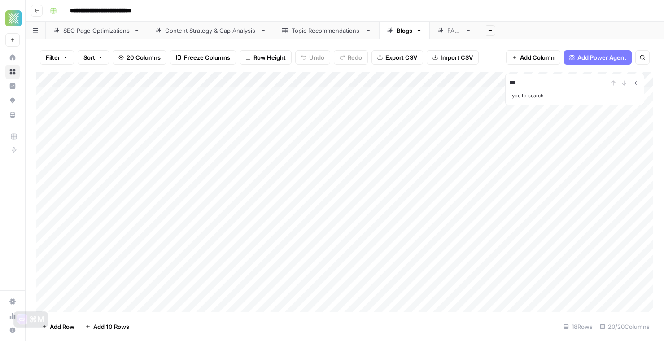
click at [297, 215] on div "Add Column" at bounding box center [344, 192] width 617 height 240
click at [231, 213] on div "Add Column" at bounding box center [344, 192] width 617 height 240
click at [267, 217] on div "Add Column" at bounding box center [344, 192] width 617 height 240
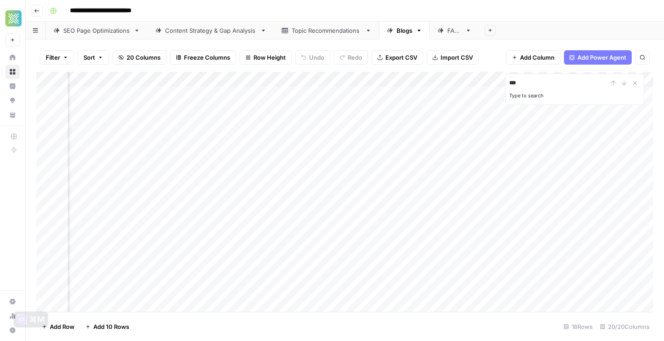
click at [318, 217] on div "Add Column" at bounding box center [344, 192] width 617 height 240
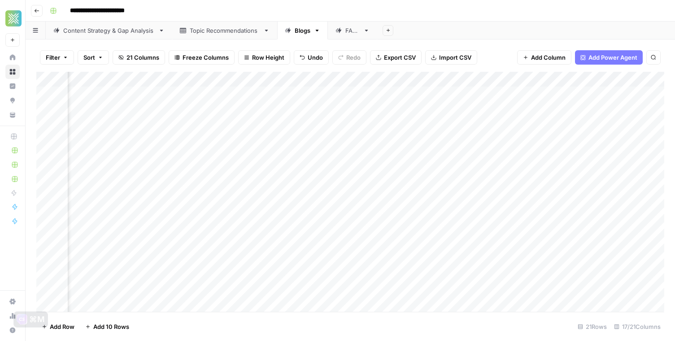
scroll to position [0, 965]
click at [330, 277] on div "Add Column" at bounding box center [350, 192] width 628 height 240
click at [336, 277] on div "Add Column" at bounding box center [350, 192] width 628 height 240
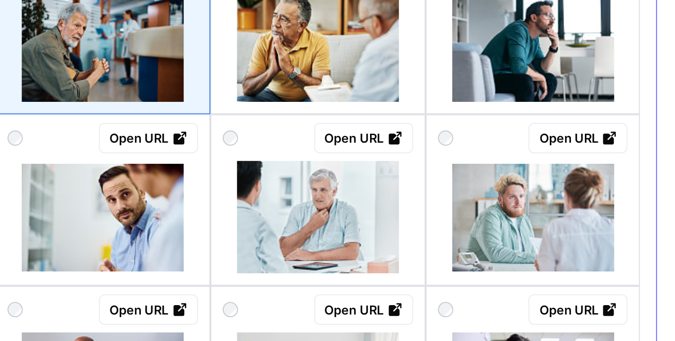
click at [389, 202] on div at bounding box center [406, 228] width 90 height 57
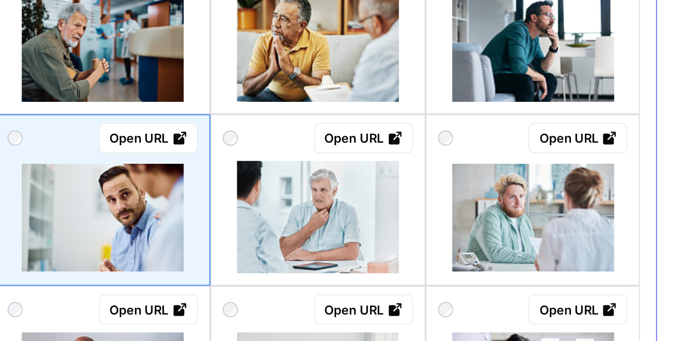
scroll to position [1, 0]
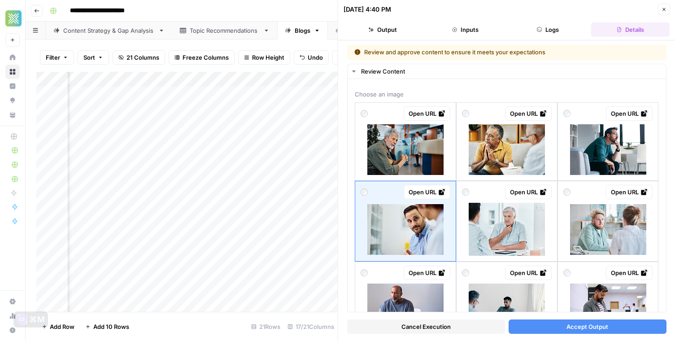
click at [533, 328] on button "Accept Output" at bounding box center [587, 326] width 158 height 14
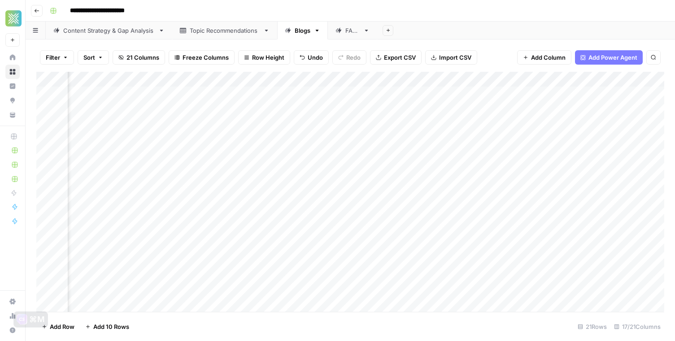
scroll to position [0, 816]
click at [485, 279] on div "Add Column" at bounding box center [350, 192] width 628 height 240
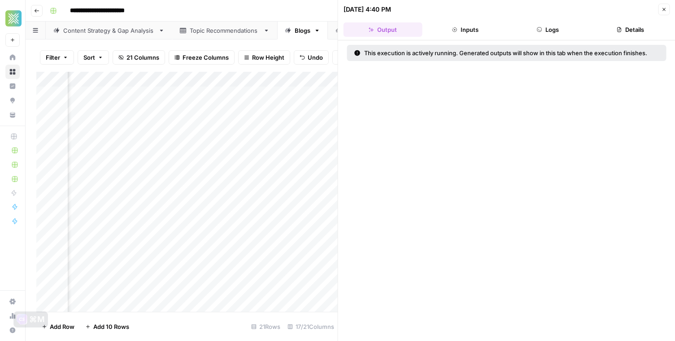
click at [660, 9] on button "Close" at bounding box center [664, 10] width 12 height 12
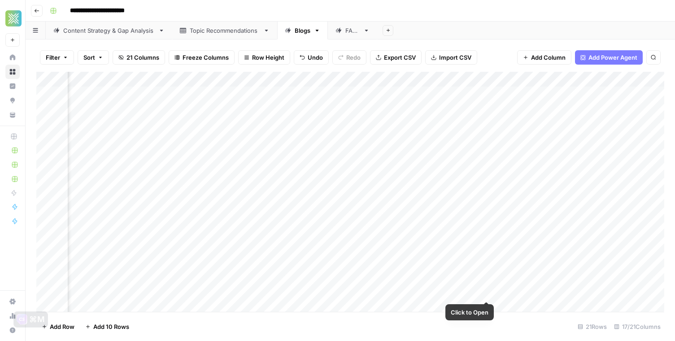
click at [475, 290] on div "Add Column" at bounding box center [350, 192] width 628 height 240
click at [488, 215] on div "Add Column" at bounding box center [350, 192] width 628 height 240
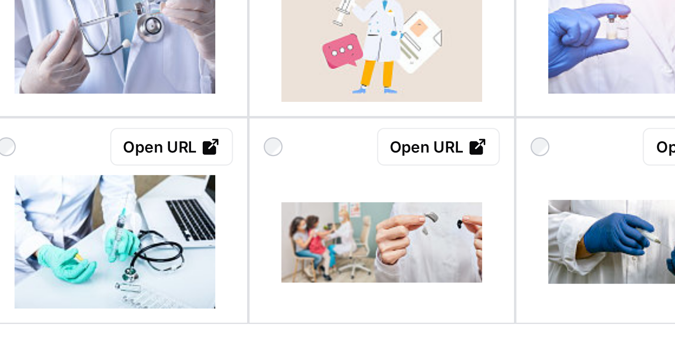
scroll to position [607, 0]
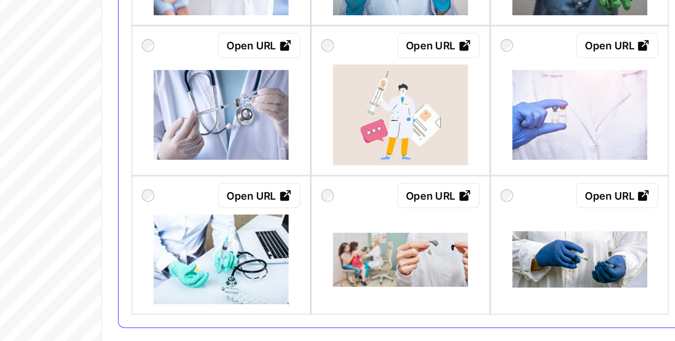
click at [388, 232] on div "Open URL" at bounding box center [406, 227] width 90 height 14
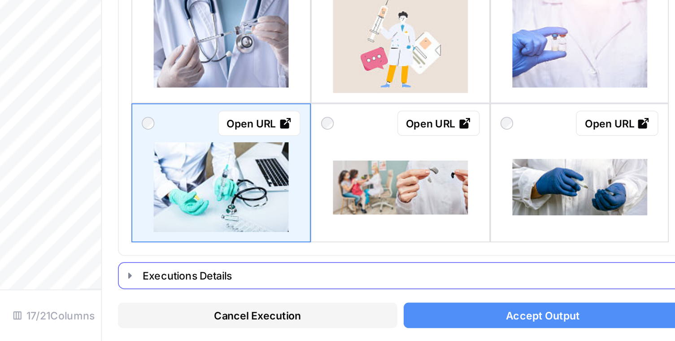
scroll to position [0, 0]
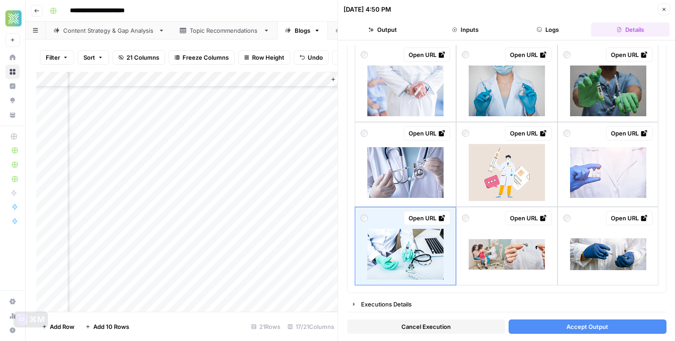
click at [528, 325] on button "Accept Output" at bounding box center [587, 326] width 158 height 14
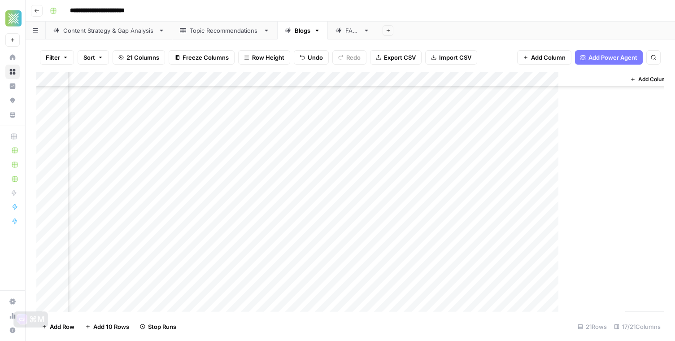
scroll to position [75, 954]
click at [341, 234] on div "Add Column" at bounding box center [350, 192] width 628 height 240
click at [348, 231] on div "Add Column" at bounding box center [350, 192] width 628 height 240
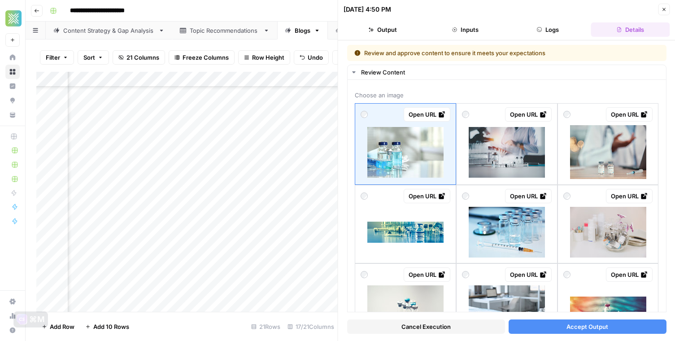
click at [664, 15] on header "[DATE] 4:50 PM Close Output Inputs Logs Details" at bounding box center [506, 20] width 337 height 40
click at [663, 12] on button "Close" at bounding box center [664, 10] width 12 height 12
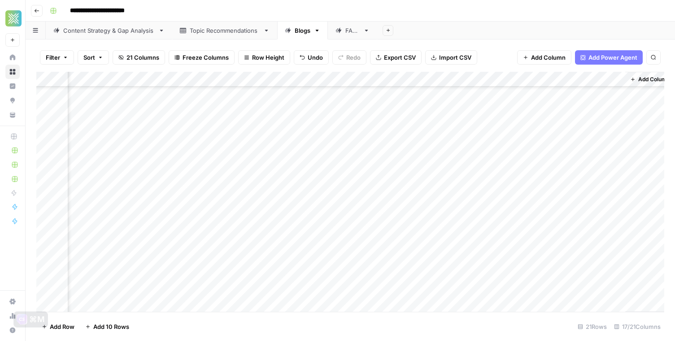
click at [389, 237] on div "Add Column" at bounding box center [350, 192] width 628 height 240
type input "**"
click at [324, 252] on div "Add Column" at bounding box center [350, 192] width 628 height 240
click at [317, 266] on div "Add Column" at bounding box center [350, 192] width 628 height 240
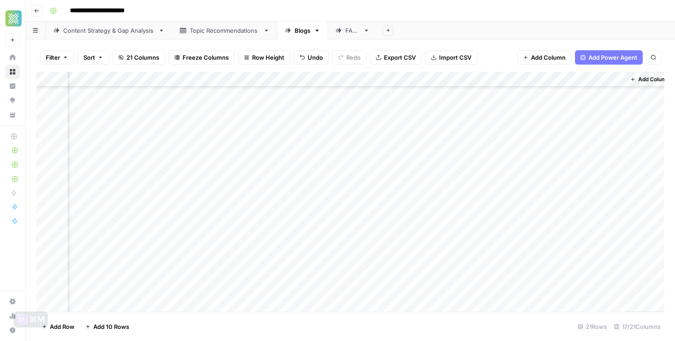
click at [349, 232] on div "Add Column" at bounding box center [350, 192] width 628 height 240
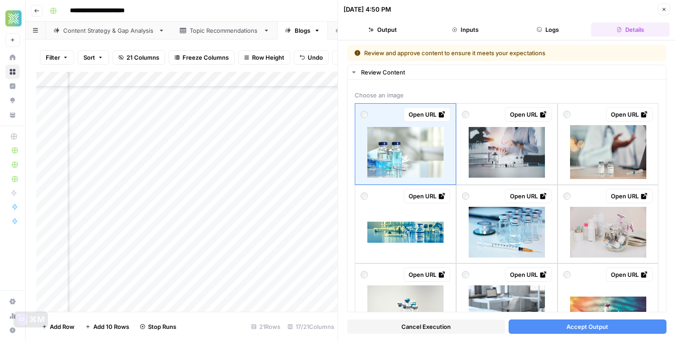
click at [659, 7] on button "Close" at bounding box center [664, 10] width 12 height 12
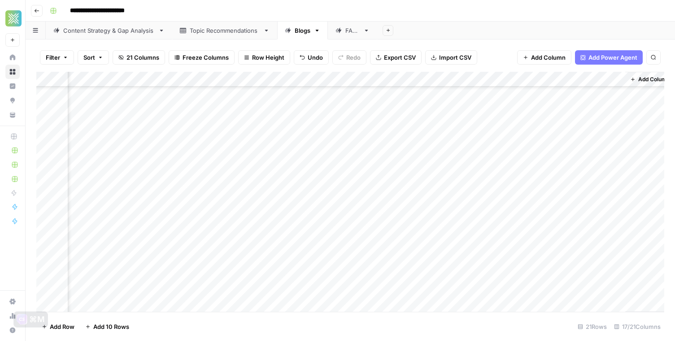
click at [345, 246] on div "Add Column" at bounding box center [350, 192] width 628 height 240
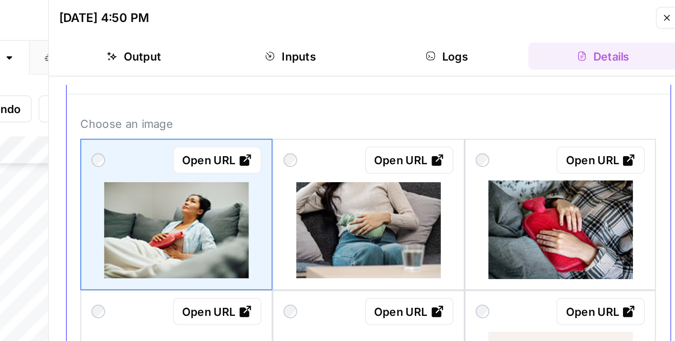
scroll to position [17, 0]
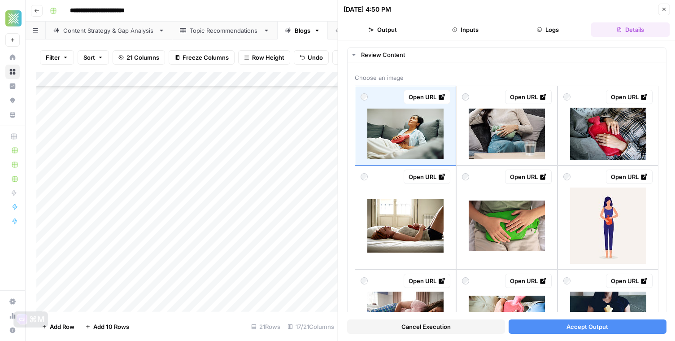
click at [532, 328] on button "Accept Output" at bounding box center [587, 326] width 158 height 14
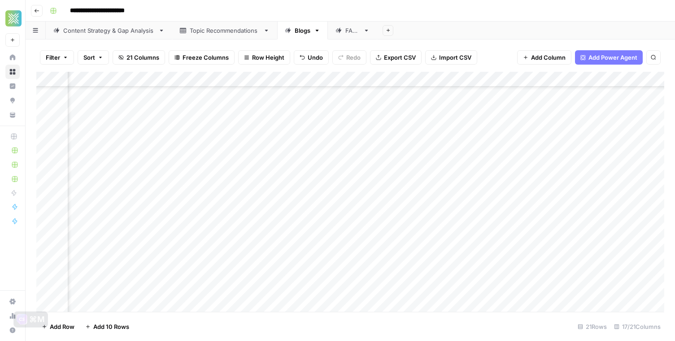
scroll to position [75, 847]
click at [440, 262] on div "Add Column" at bounding box center [350, 192] width 628 height 240
click at [457, 260] on div "Add Column" at bounding box center [350, 192] width 628 height 240
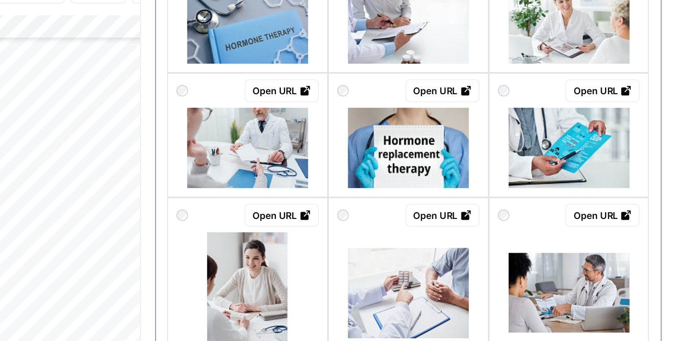
scroll to position [212, 0]
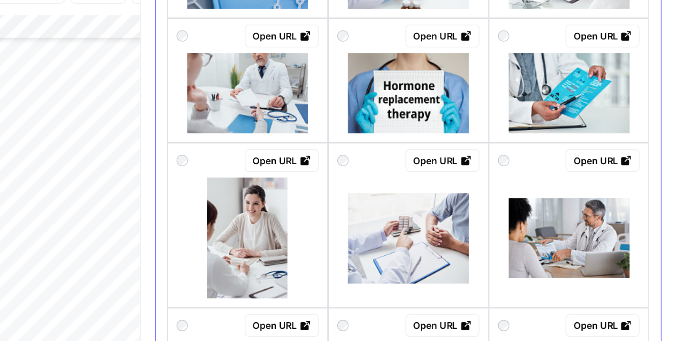
click at [464, 175] on div at bounding box center [507, 212] width 90 height 76
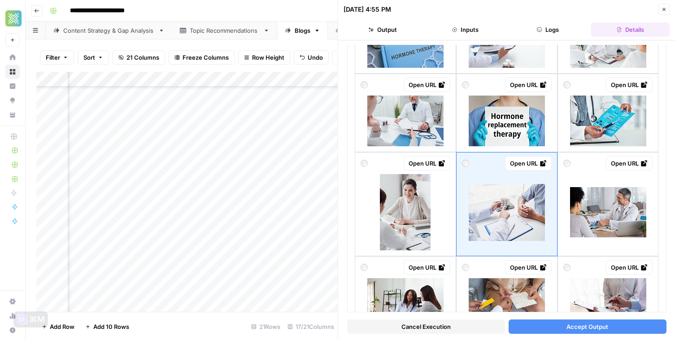
click at [538, 329] on button "Accept Output" at bounding box center [587, 326] width 158 height 14
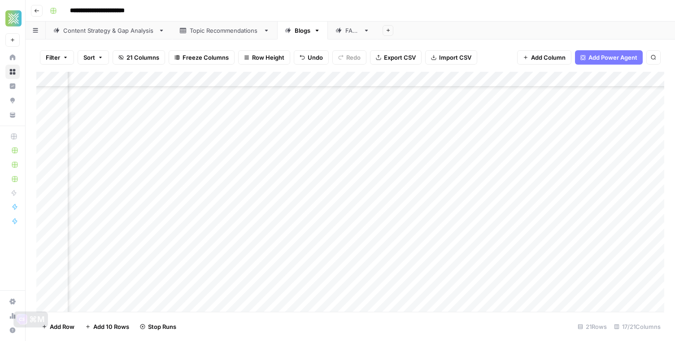
click at [455, 280] on div "Add Column" at bounding box center [350, 192] width 628 height 240
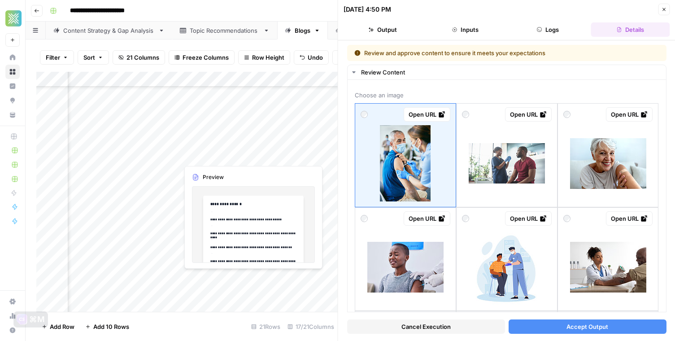
scroll to position [75, 891]
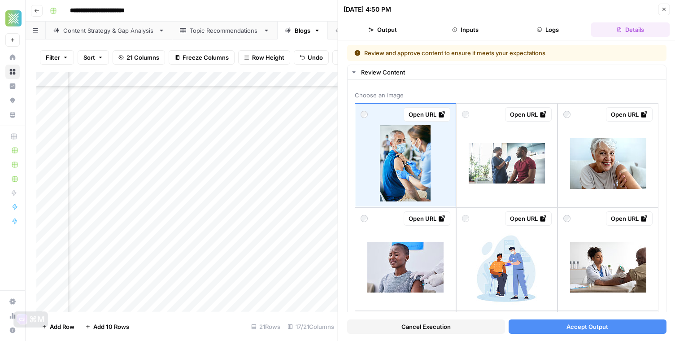
click at [172, 280] on div "Add Column" at bounding box center [186, 192] width 301 height 240
click at [312, 279] on div "Add Column" at bounding box center [186, 192] width 301 height 240
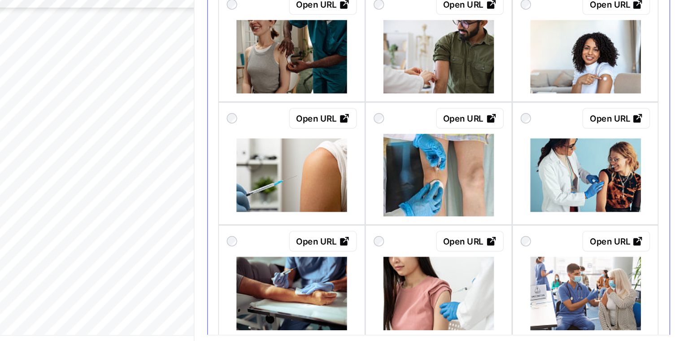
scroll to position [245, 0]
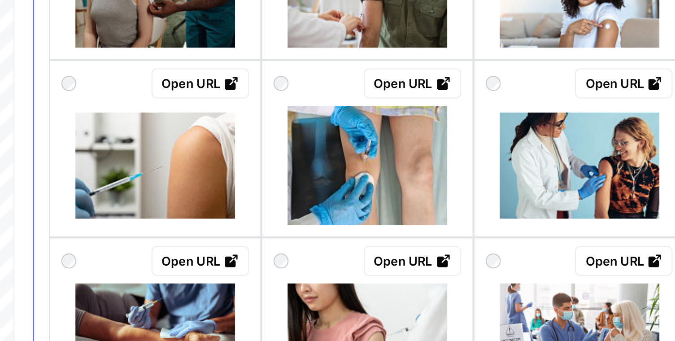
click at [597, 161] on div "Open URL" at bounding box center [608, 156] width 90 height 14
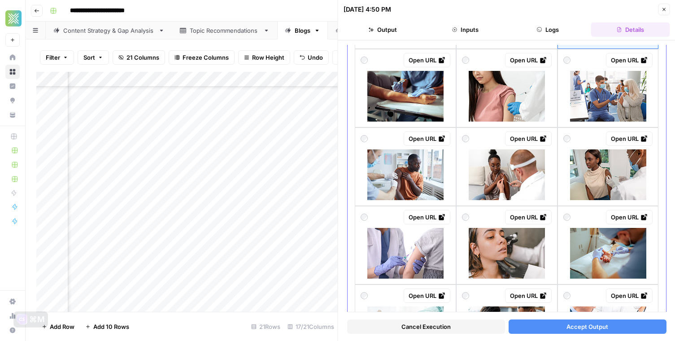
scroll to position [544, 0]
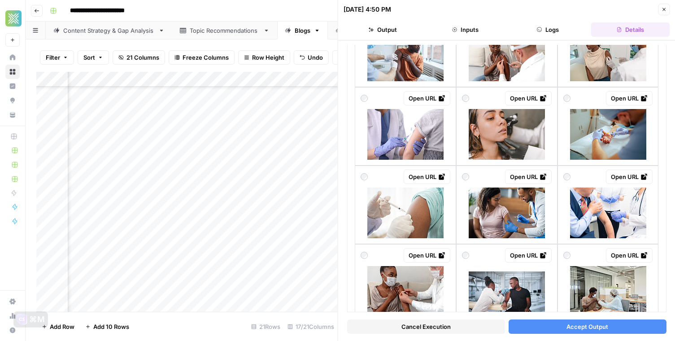
click at [562, 325] on button "Accept Output" at bounding box center [587, 326] width 158 height 14
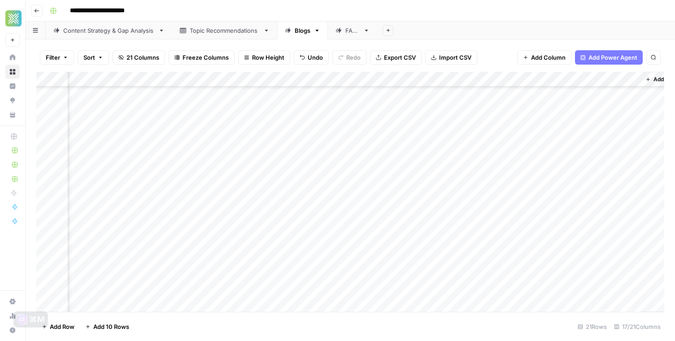
scroll to position [110, 939]
click at [348, 273] on div "Add Column" at bounding box center [350, 192] width 628 height 240
click at [365, 273] on div "Add Column" at bounding box center [350, 192] width 628 height 240
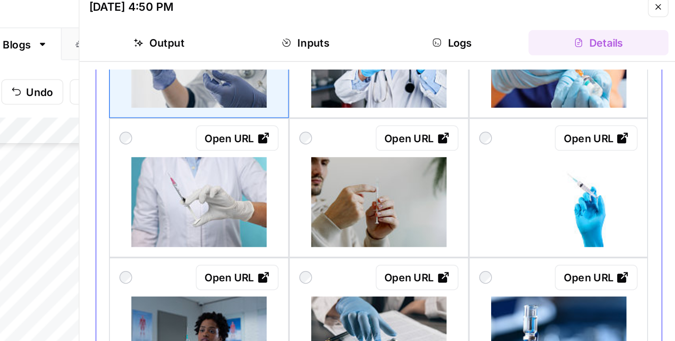
scroll to position [123, 0]
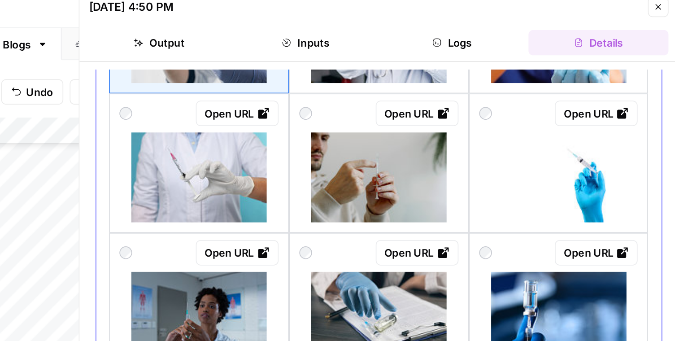
click at [484, 73] on div "Open URL" at bounding box center [507, 69] width 90 height 14
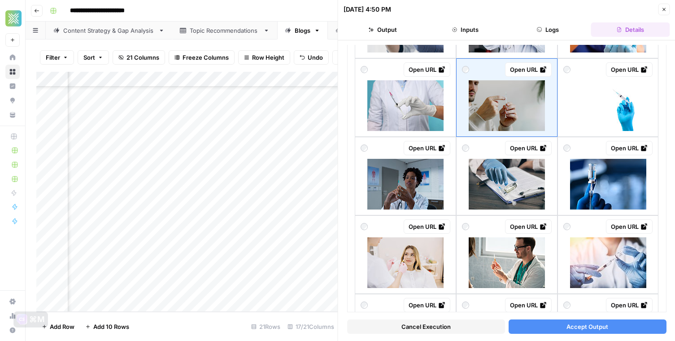
click at [518, 318] on div "Cancel Execution Accept Output" at bounding box center [506, 324] width 319 height 24
click at [518, 324] on button "Accept Output" at bounding box center [587, 326] width 158 height 14
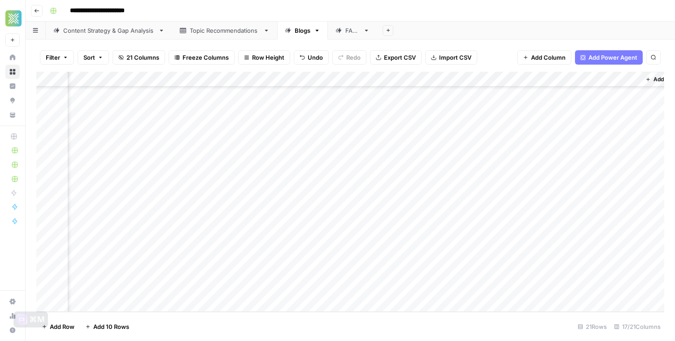
click at [349, 262] on div "Add Column" at bounding box center [350, 192] width 628 height 240
